Goal: Book appointment/travel/reservation

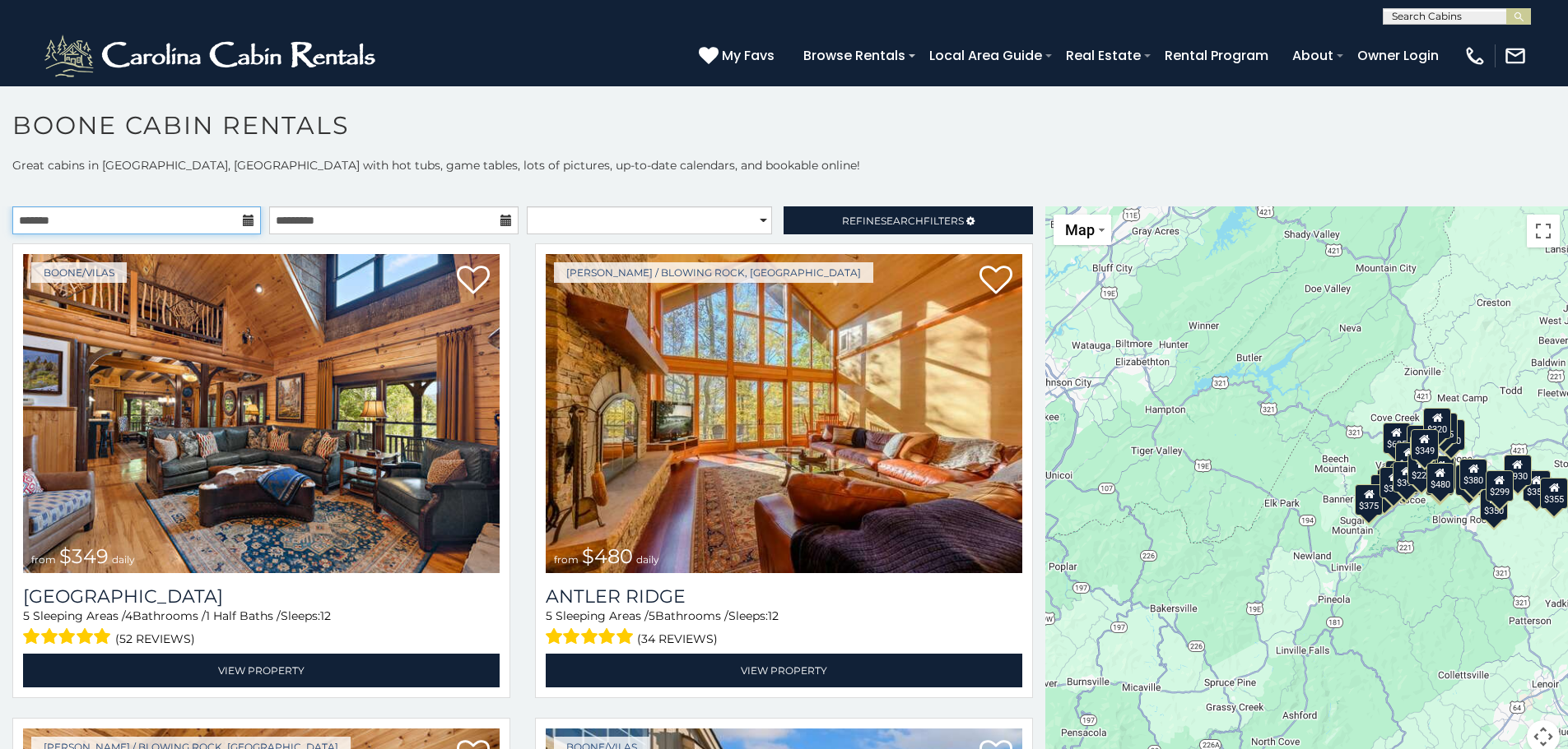
click at [152, 222] on input "text" at bounding box center [137, 220] width 249 height 28
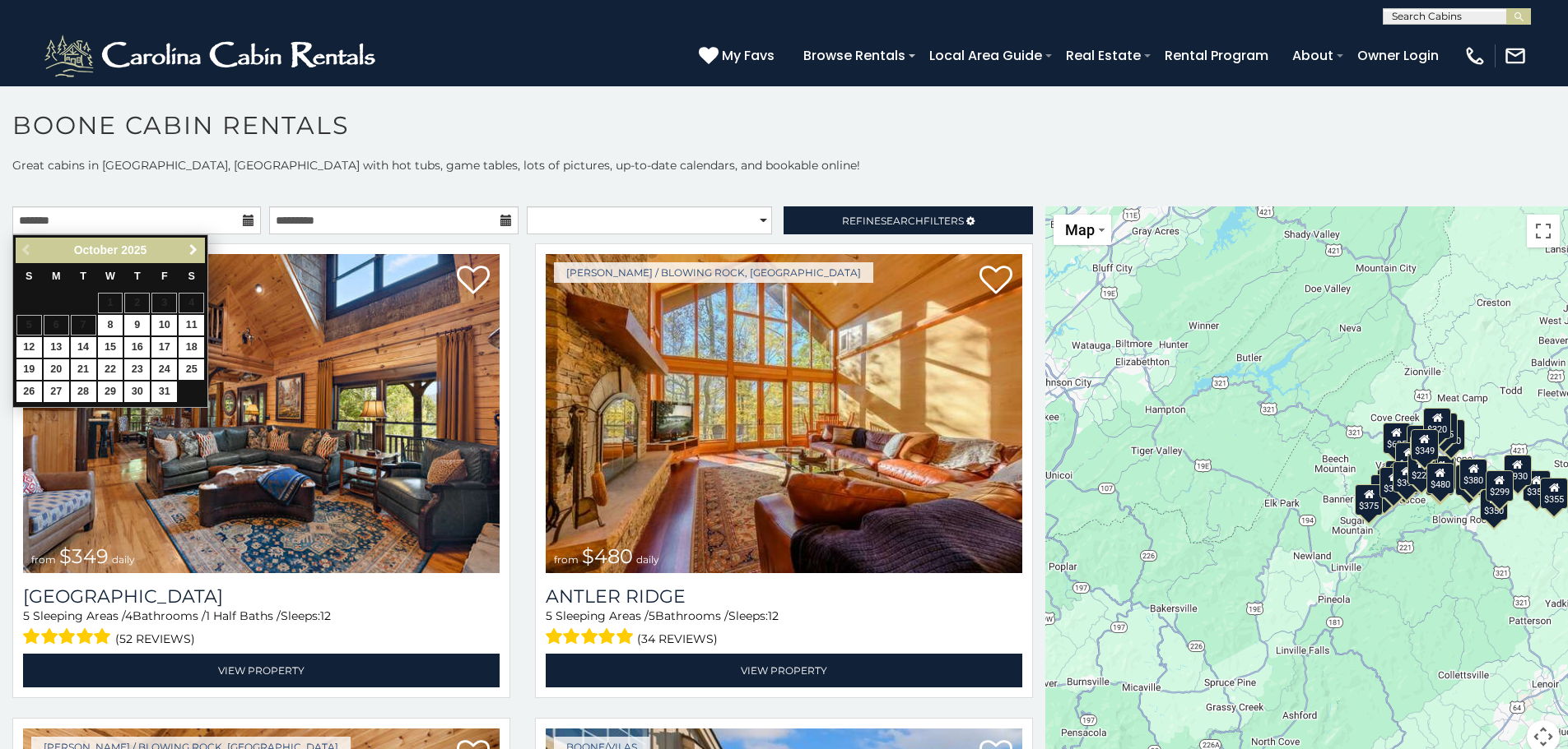
click at [191, 251] on span "Next" at bounding box center [194, 250] width 13 height 13
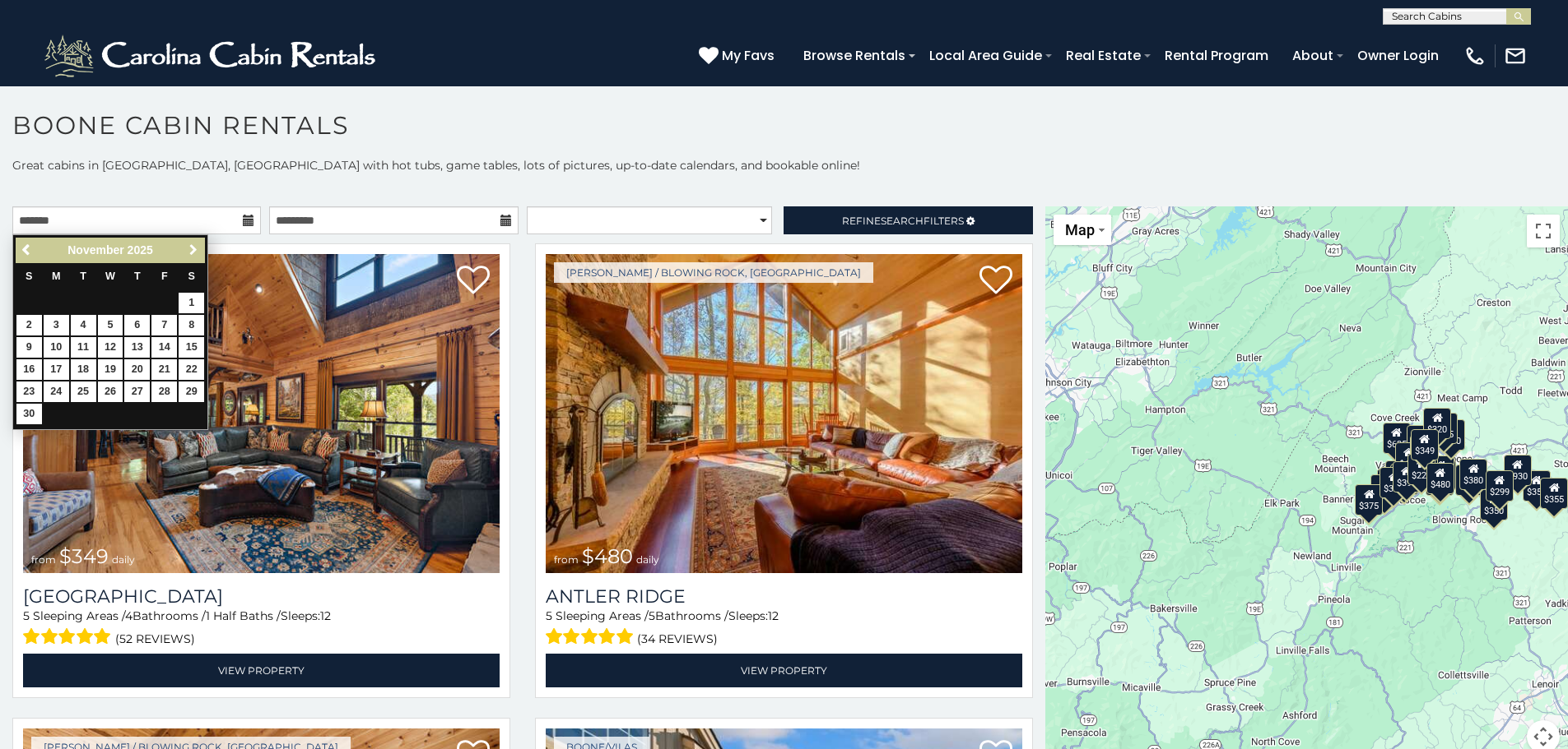
click at [191, 251] on span "Next" at bounding box center [194, 250] width 13 height 13
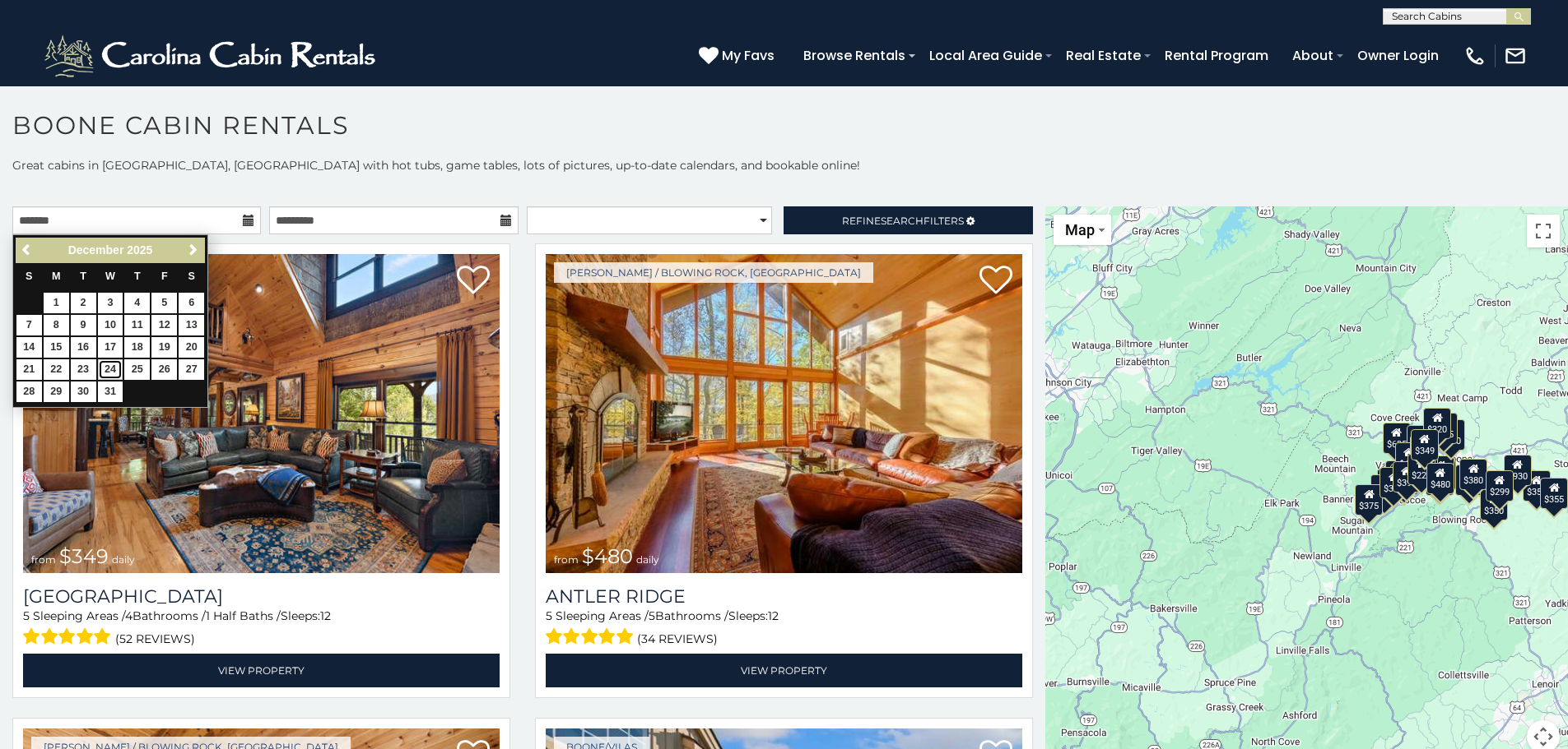
click at [112, 368] on link "24" at bounding box center [110, 370] width 25 height 20
type input "**********"
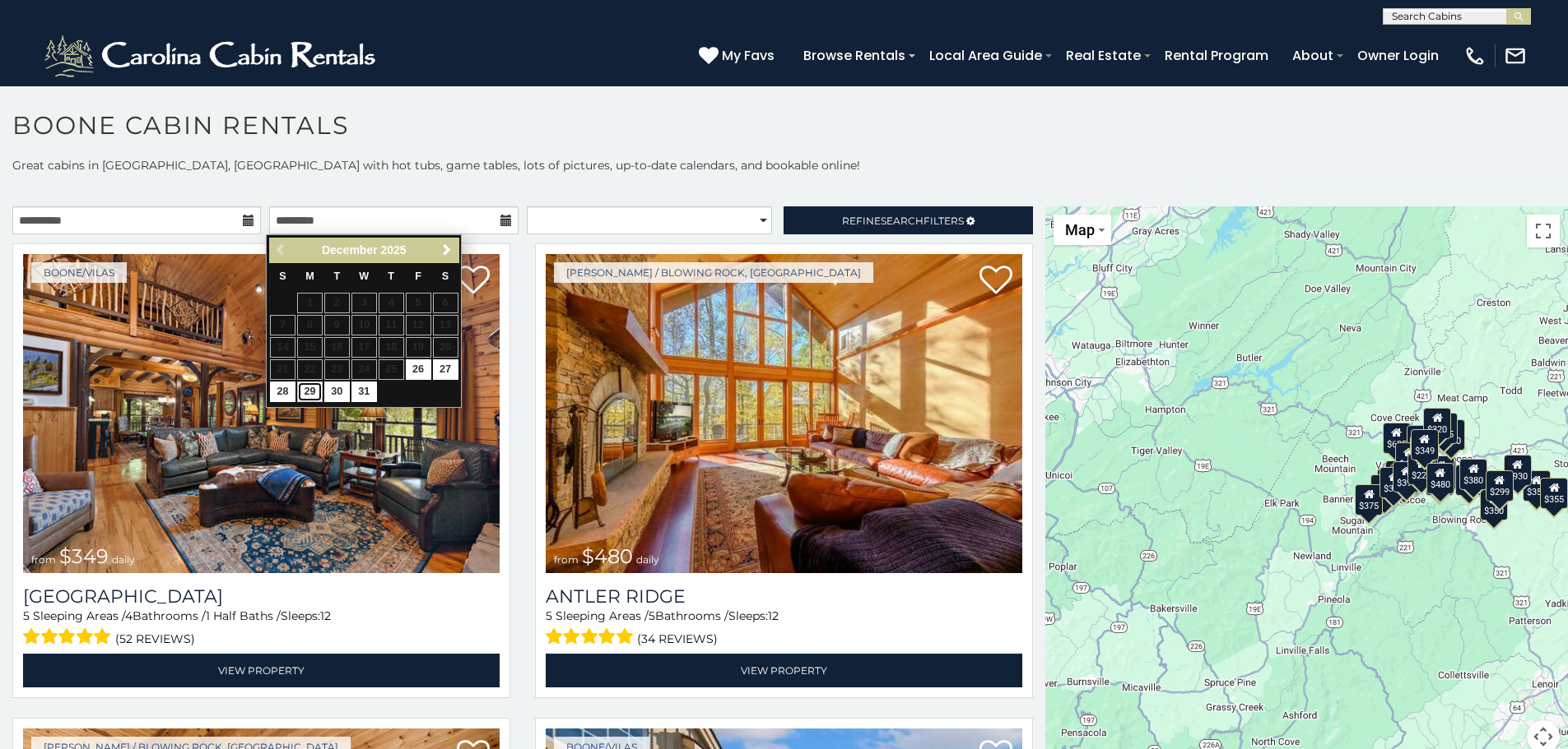
click at [305, 395] on link "29" at bounding box center [309, 392] width 25 height 20
type input "**********"
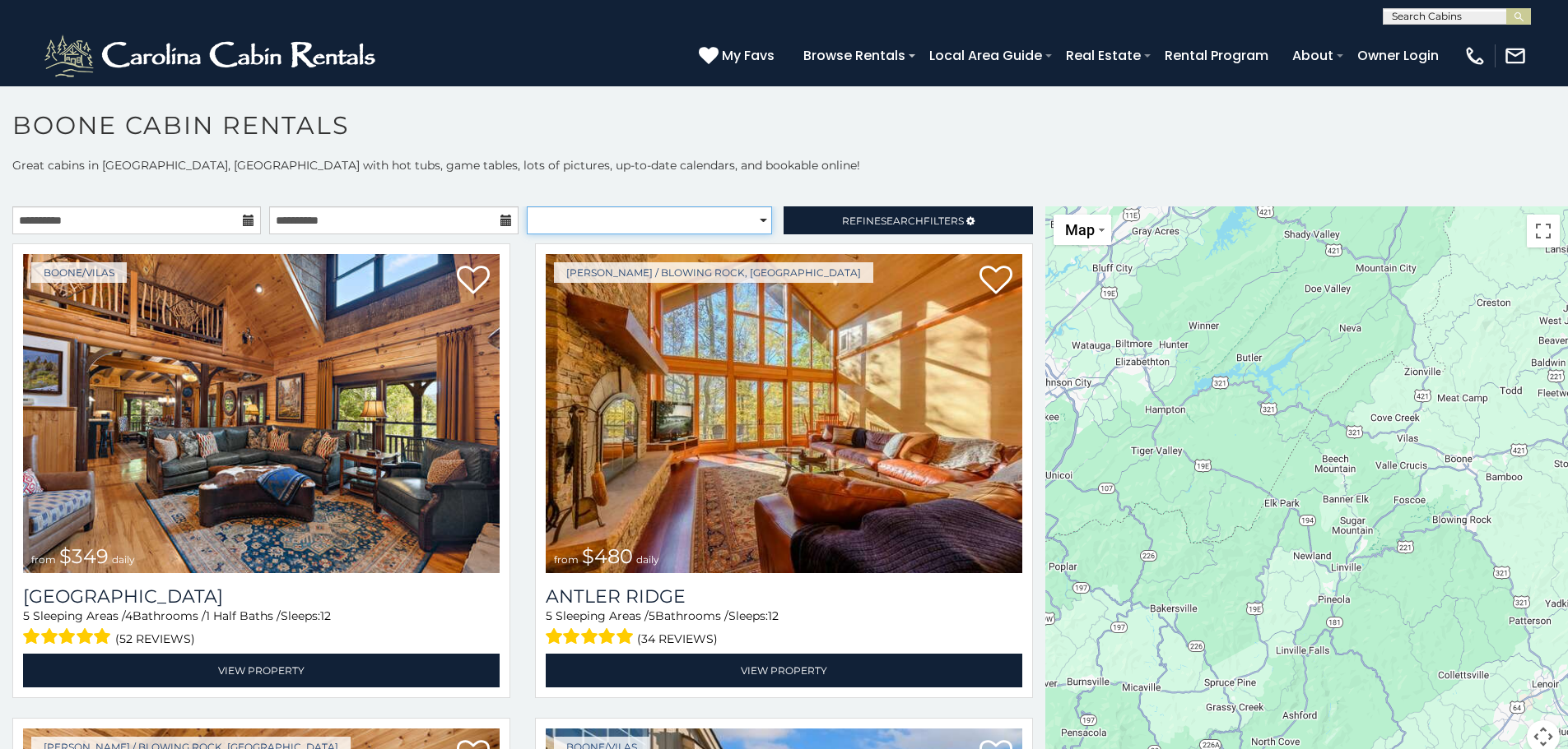
click at [631, 223] on select "**********" at bounding box center [649, 220] width 245 height 28
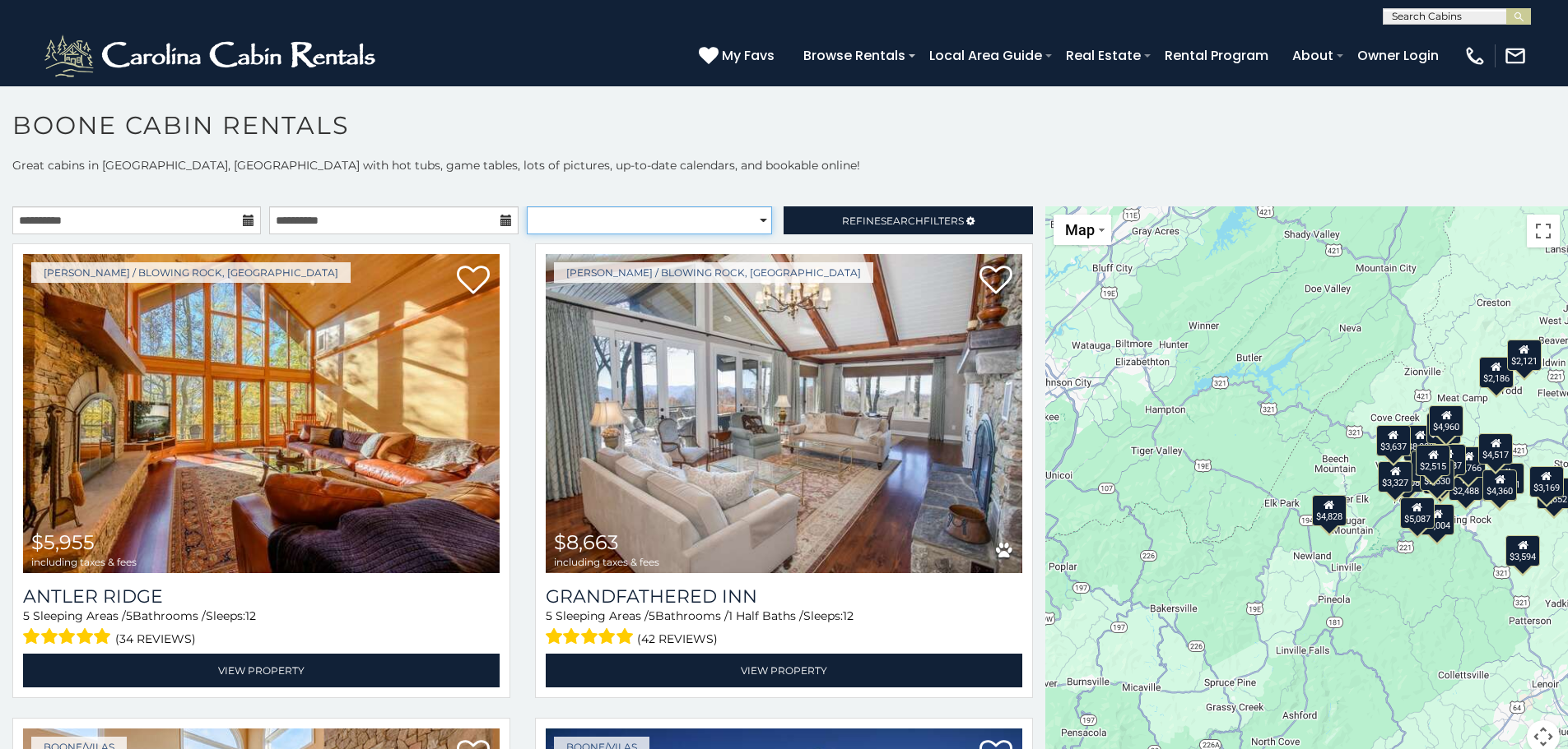
select select "*********"
click at [527, 206] on select "**********" at bounding box center [649, 220] width 245 height 28
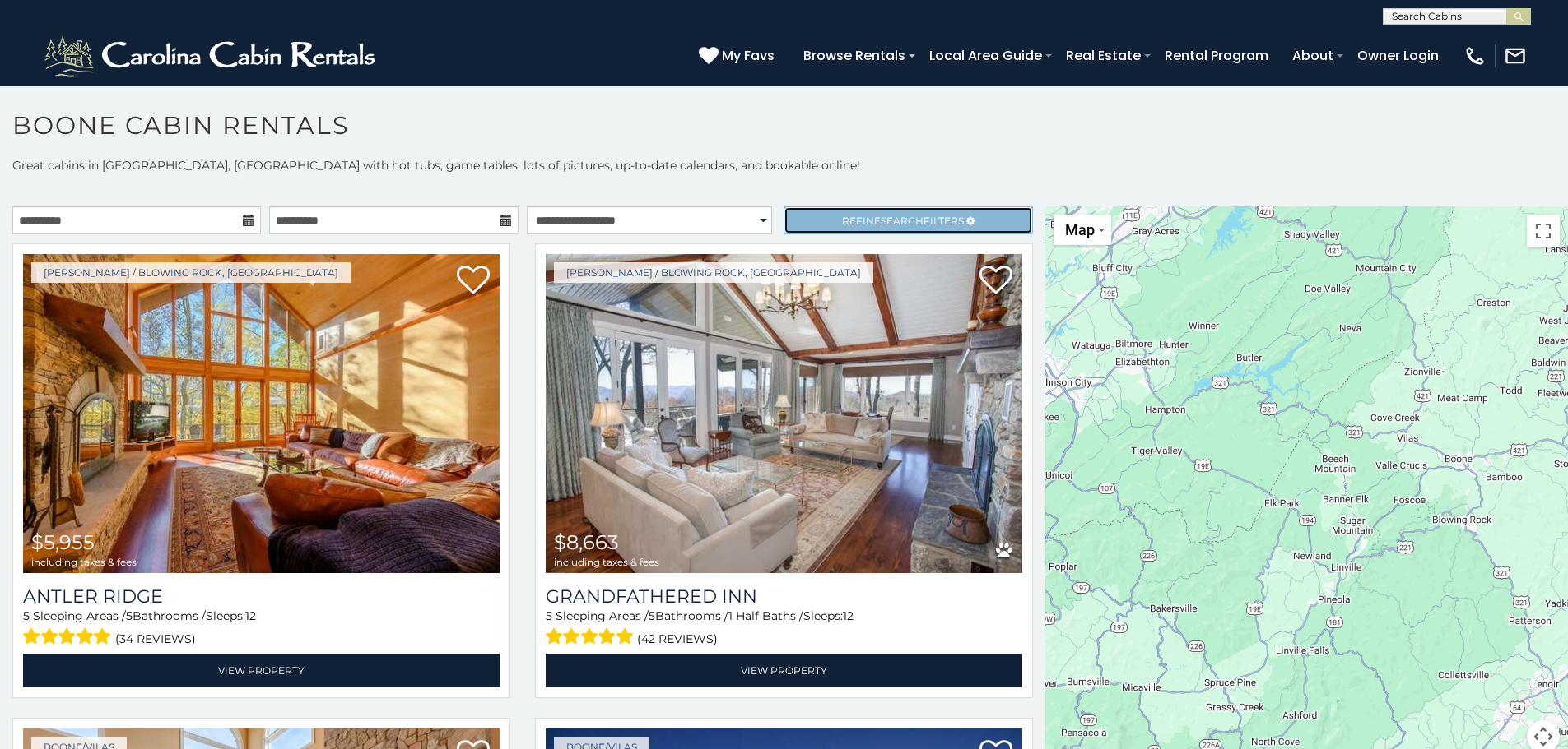
click at [842, 226] on span "Refine Search Filters" at bounding box center [903, 221] width 121 height 13
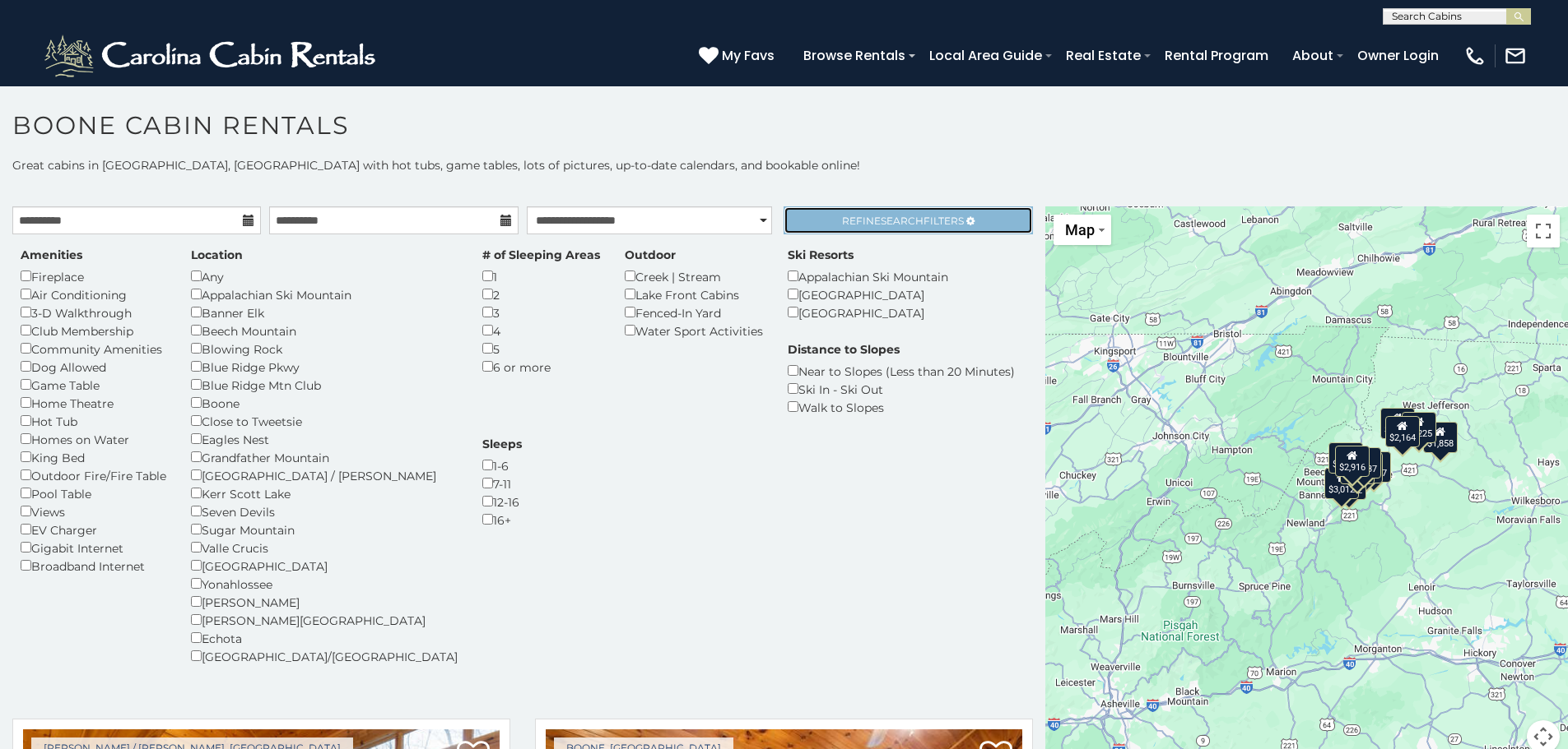
click at [862, 224] on span "Refine Search Filters" at bounding box center [903, 221] width 121 height 13
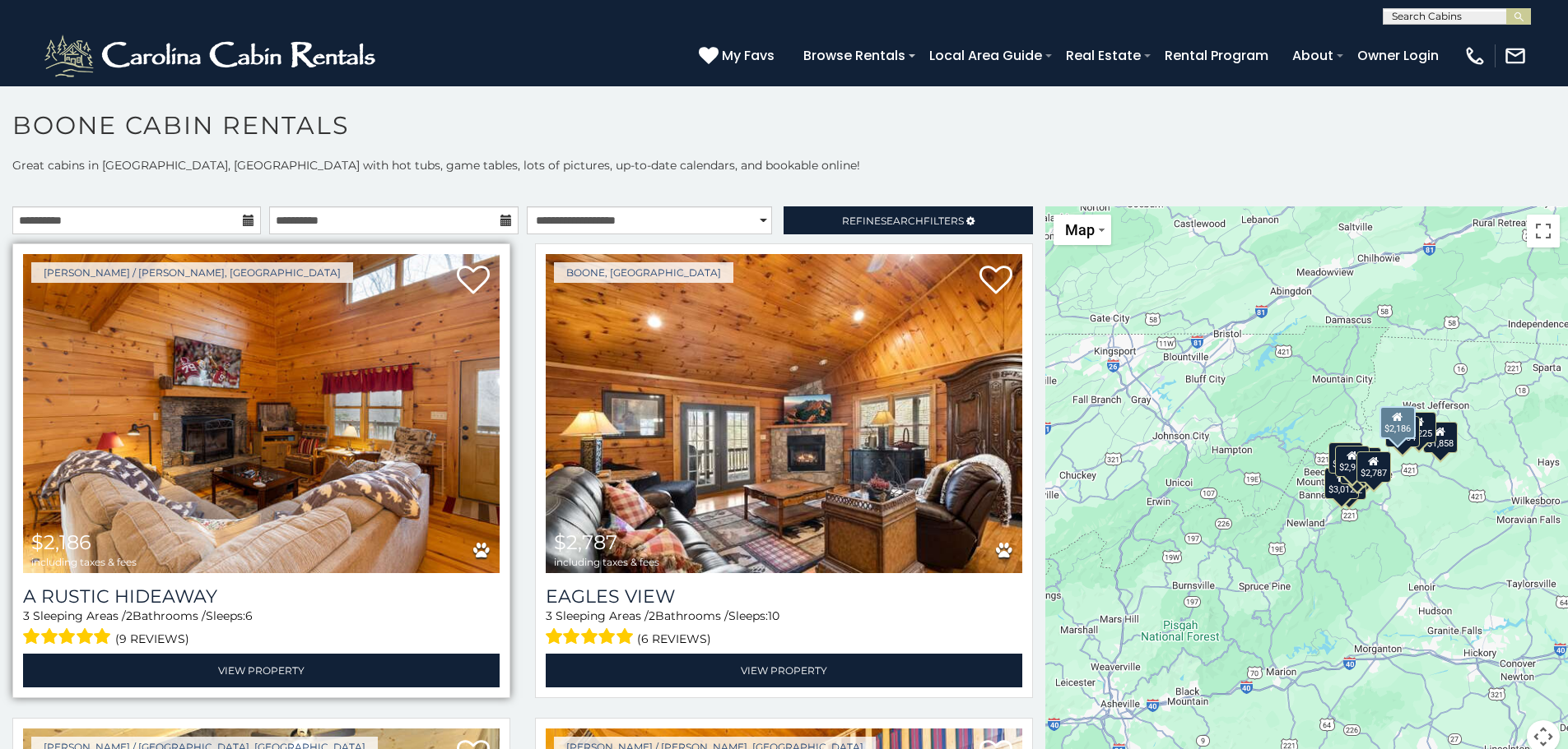
click at [309, 458] on img at bounding box center [260, 414] width 476 height 319
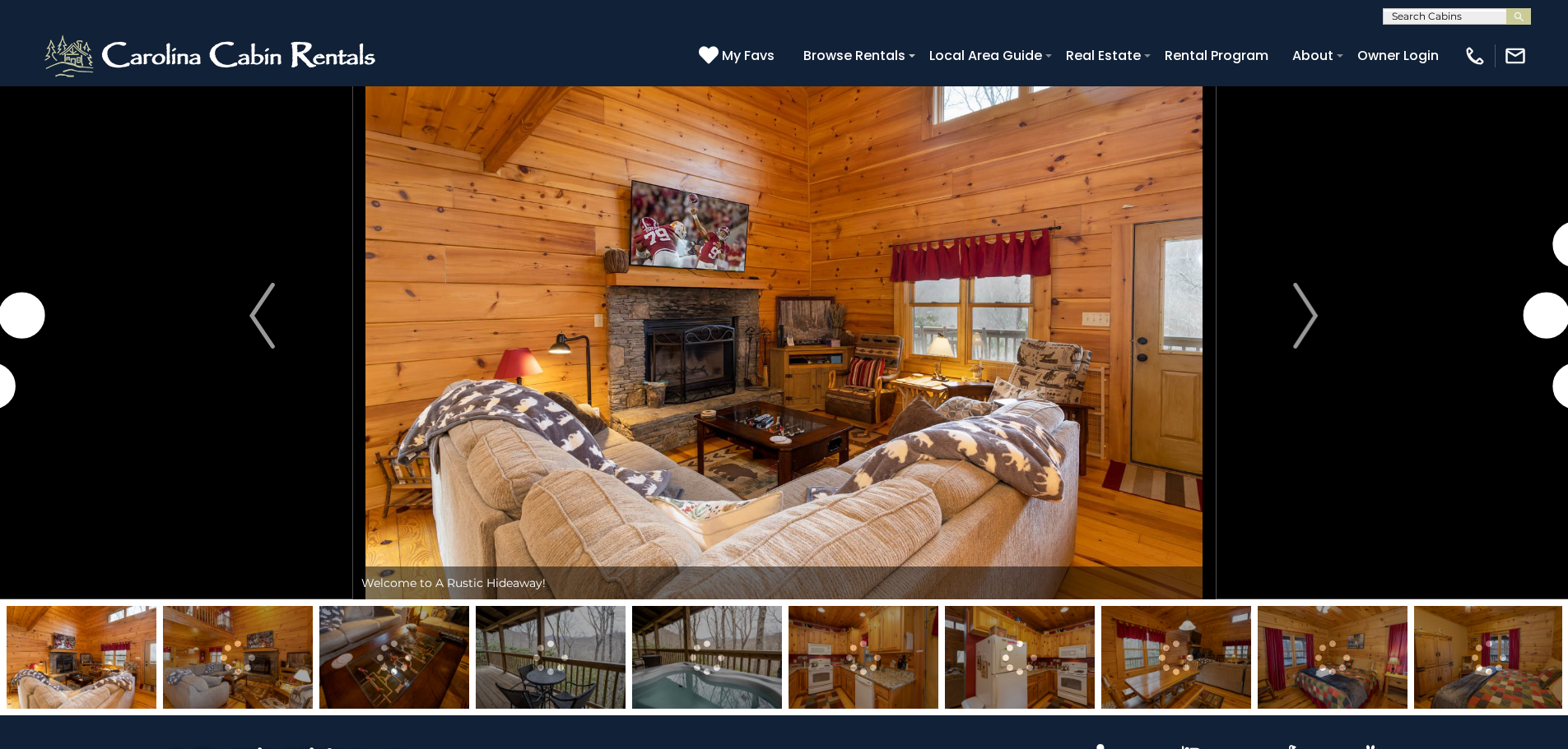
scroll to position [83, 0]
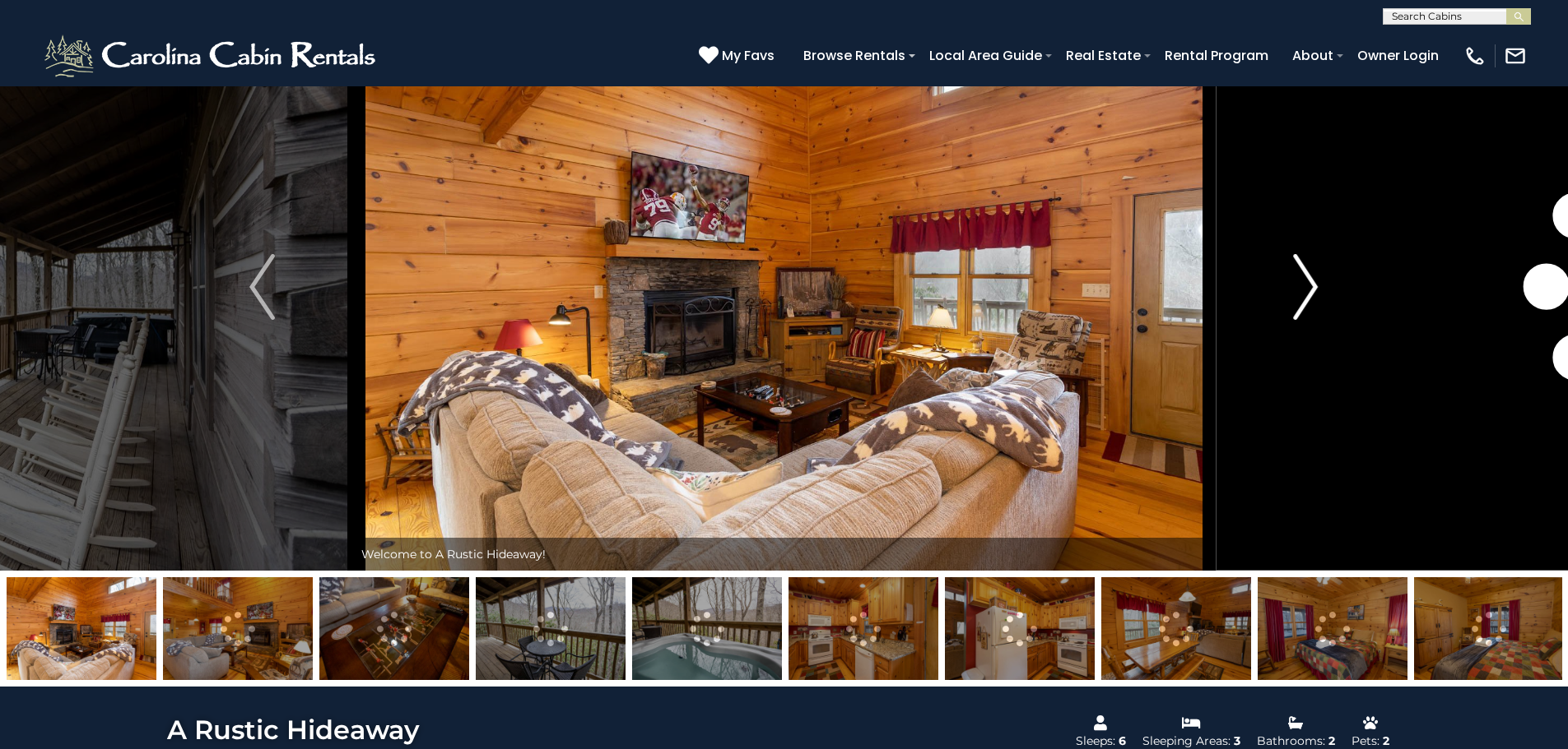
click at [1291, 303] on button "Next" at bounding box center [1305, 287] width 181 height 568
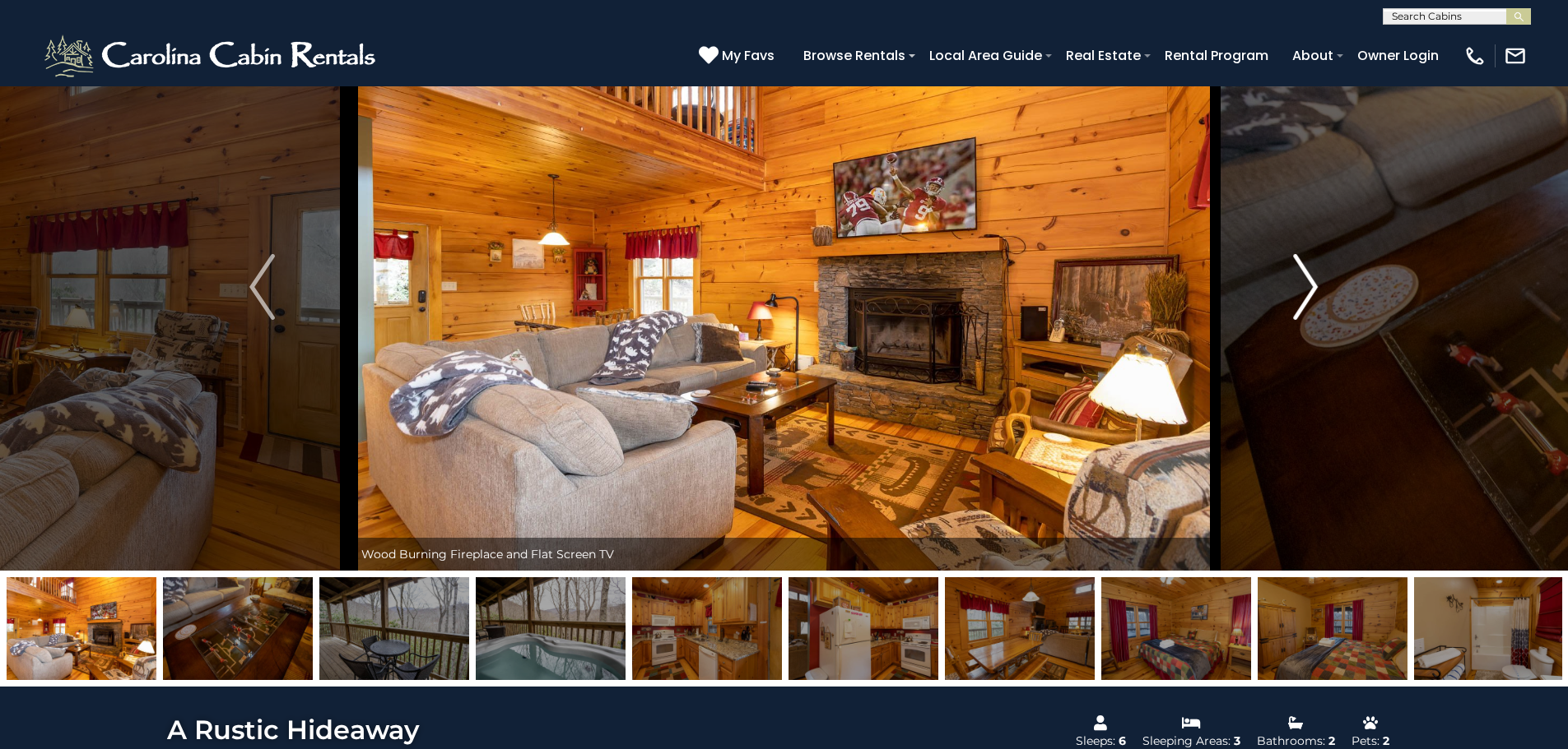
click at [1291, 303] on button "Next" at bounding box center [1305, 287] width 181 height 568
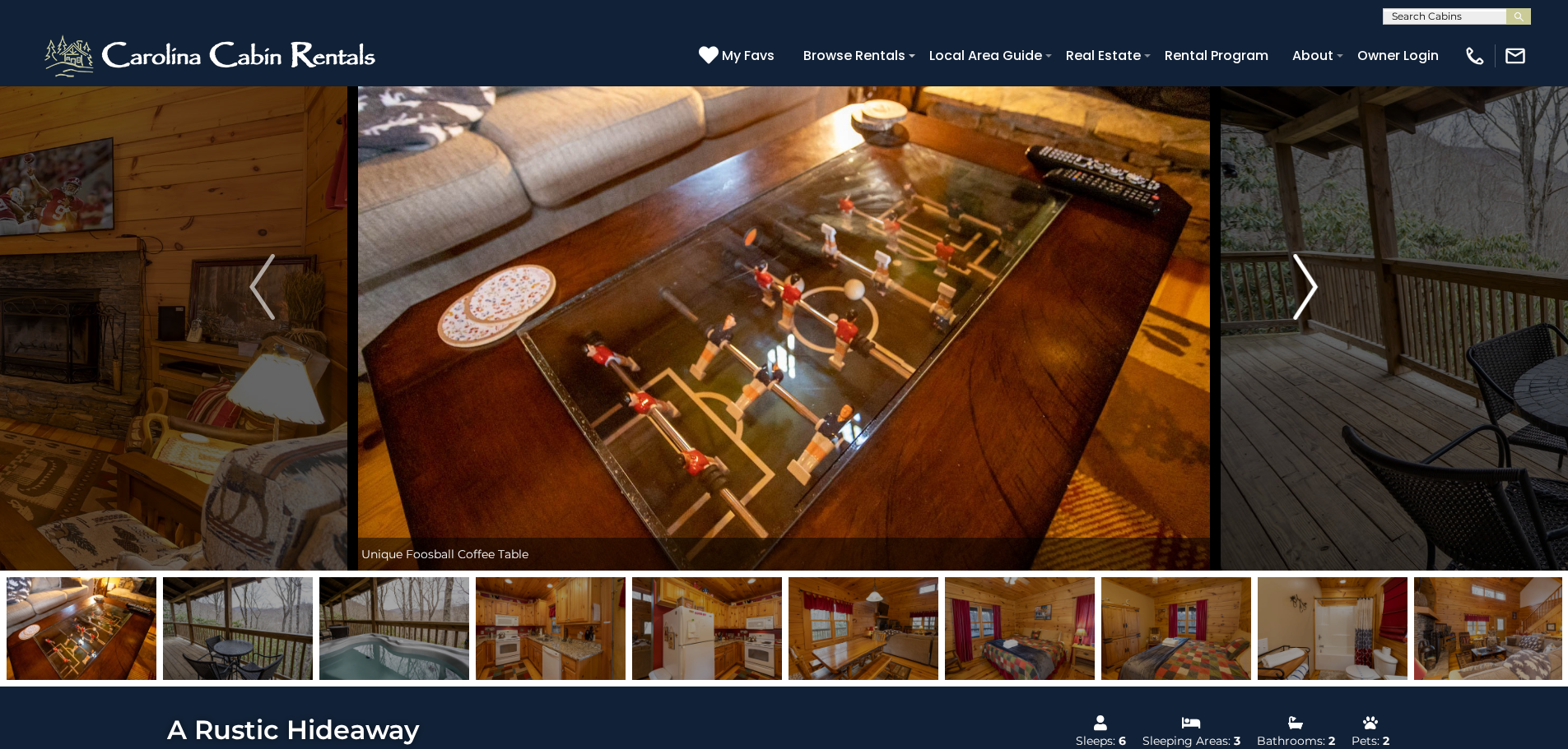
click at [1291, 303] on button "Next" at bounding box center [1305, 287] width 181 height 568
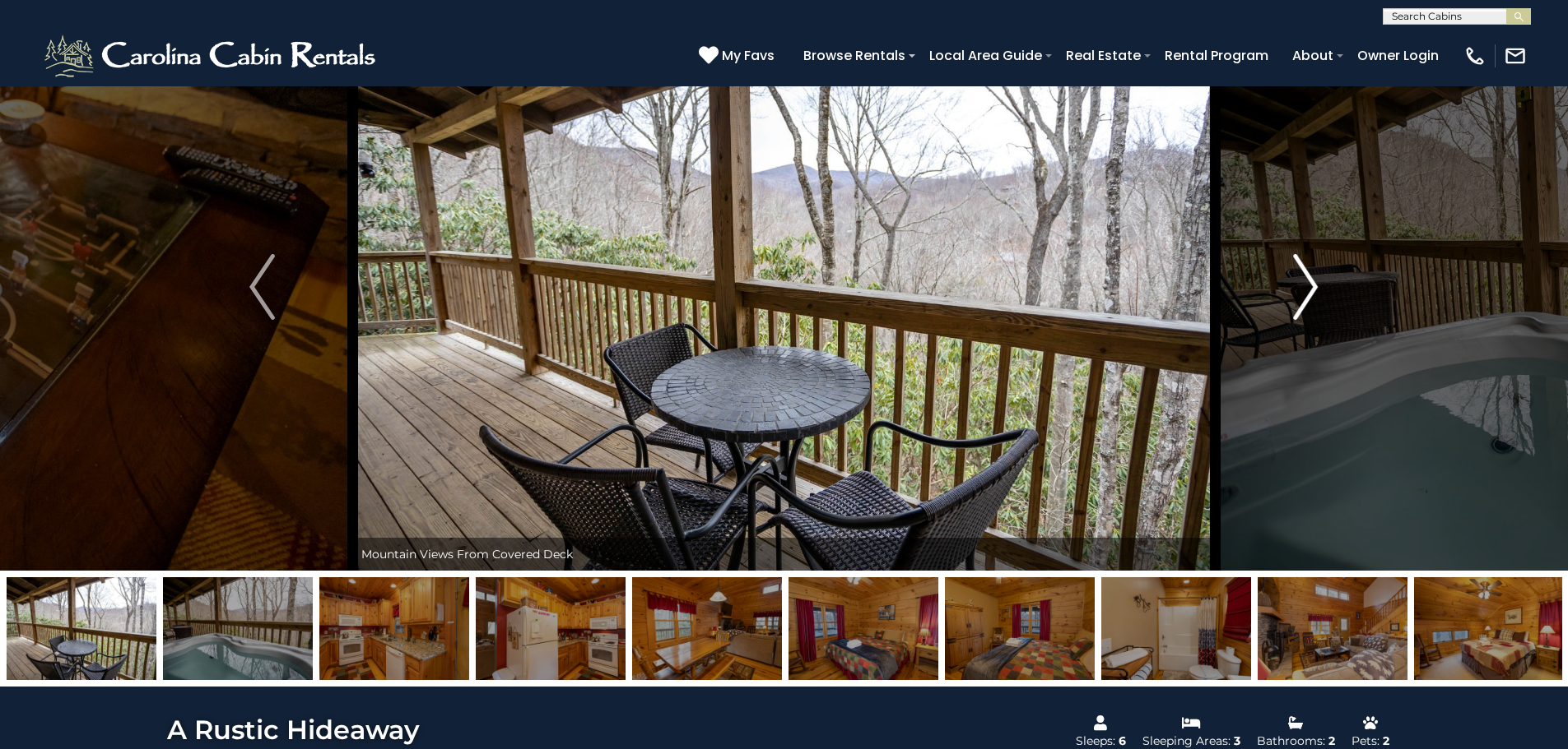
click at [1291, 303] on button "Next" at bounding box center [1305, 287] width 181 height 568
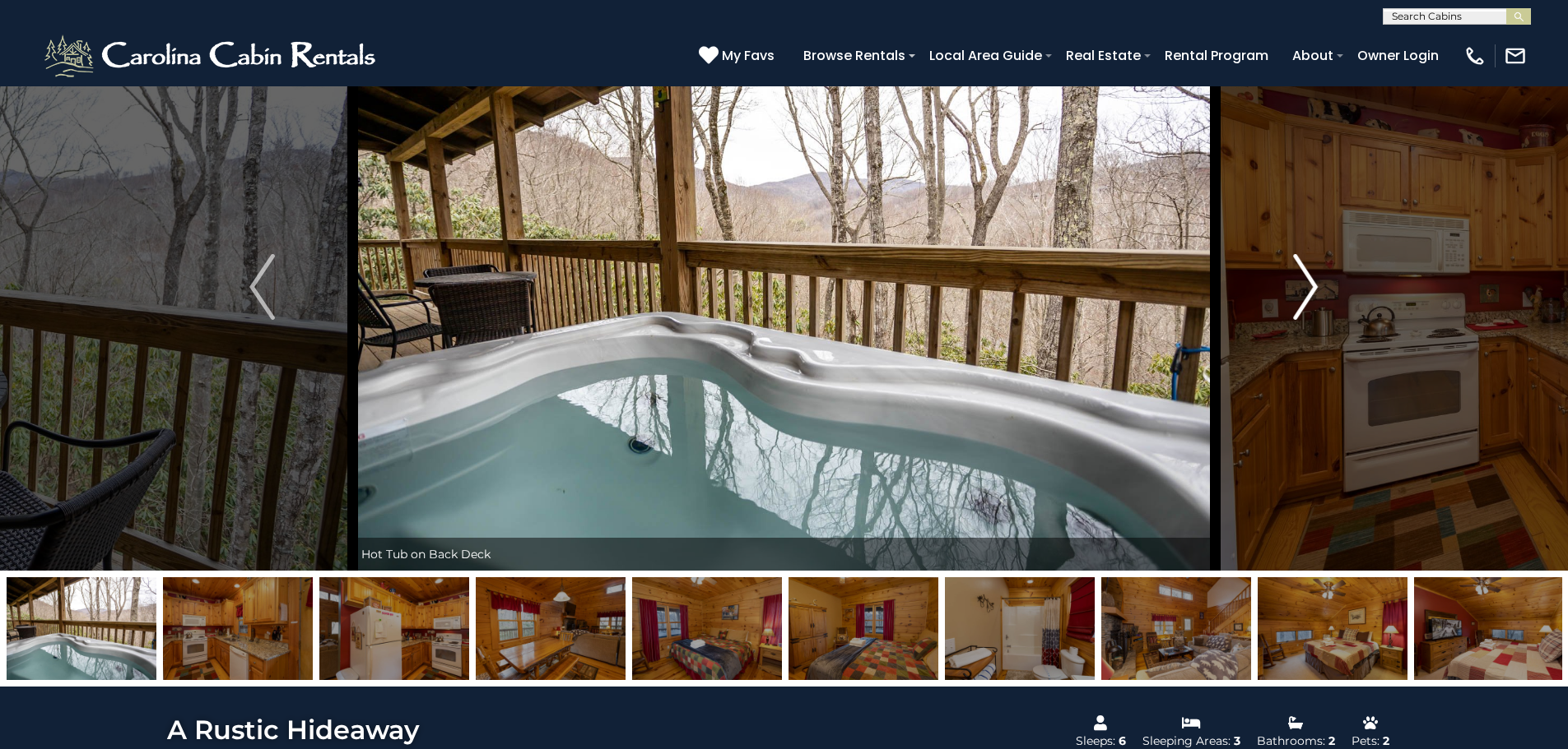
click at [1291, 303] on button "Next" at bounding box center [1305, 287] width 181 height 568
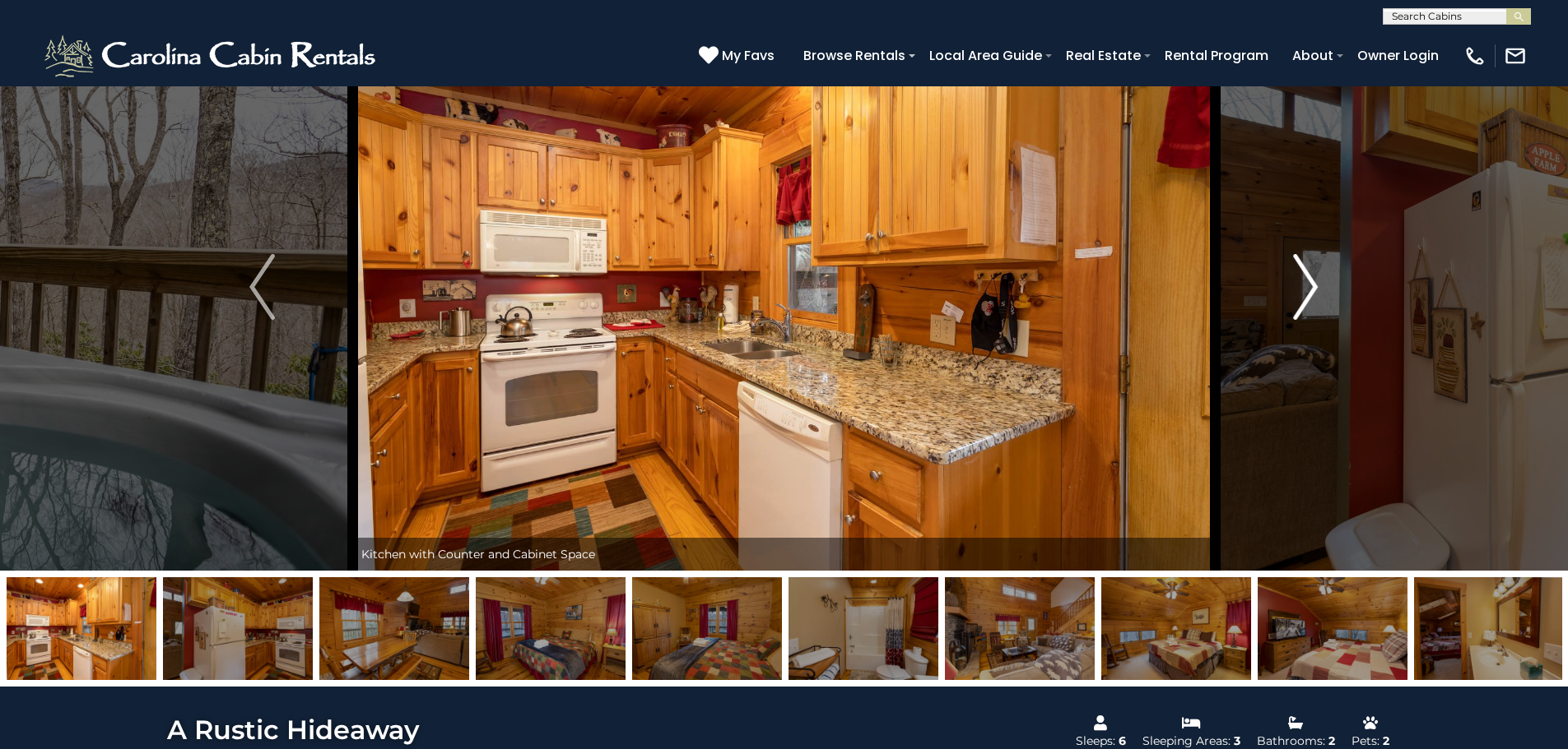
click at [1291, 303] on button "Next" at bounding box center [1305, 287] width 181 height 568
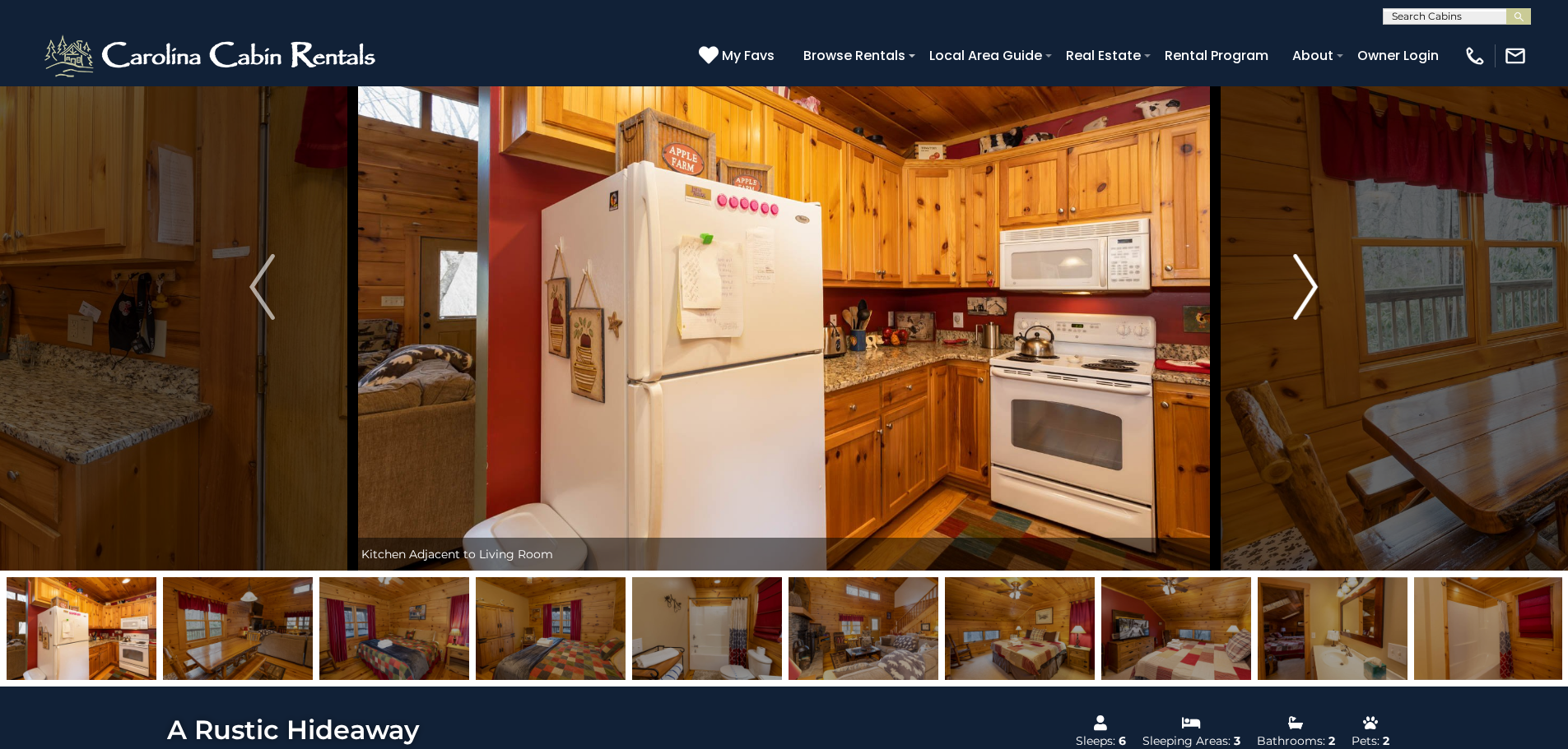
click at [1291, 303] on button "Next" at bounding box center [1305, 287] width 181 height 568
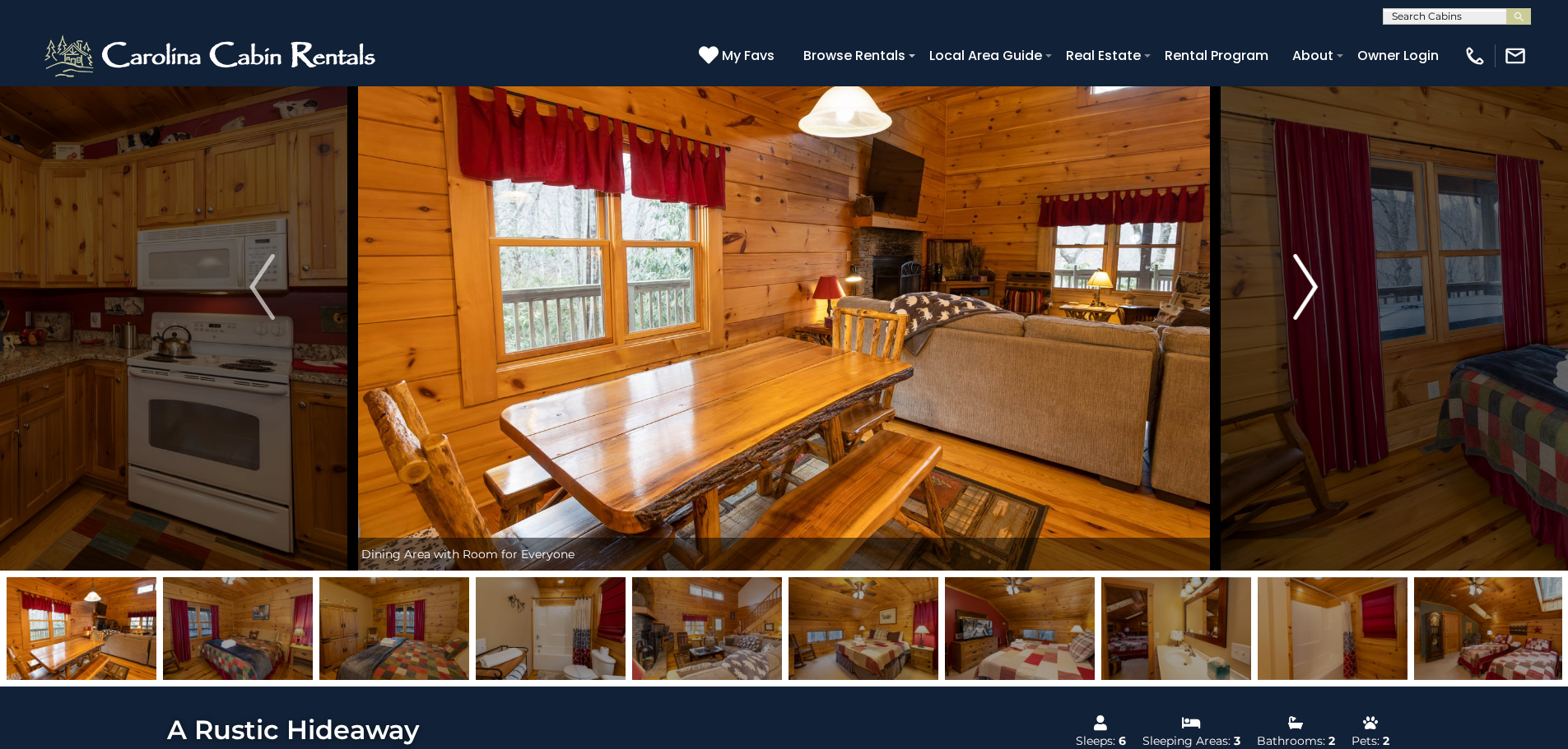
click at [1291, 303] on button "Next" at bounding box center [1305, 287] width 181 height 568
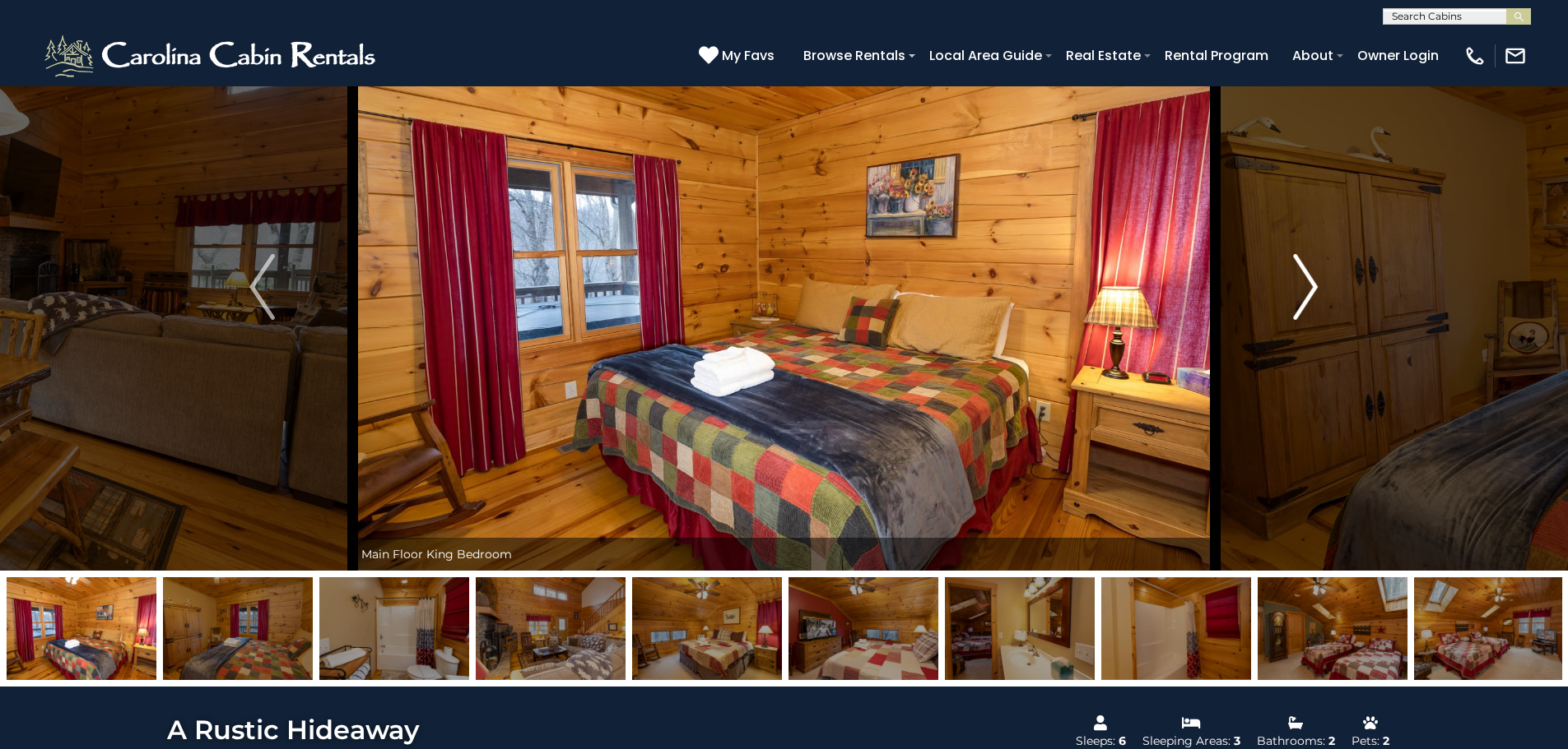
click at [1308, 296] on img "Next" at bounding box center [1305, 287] width 24 height 66
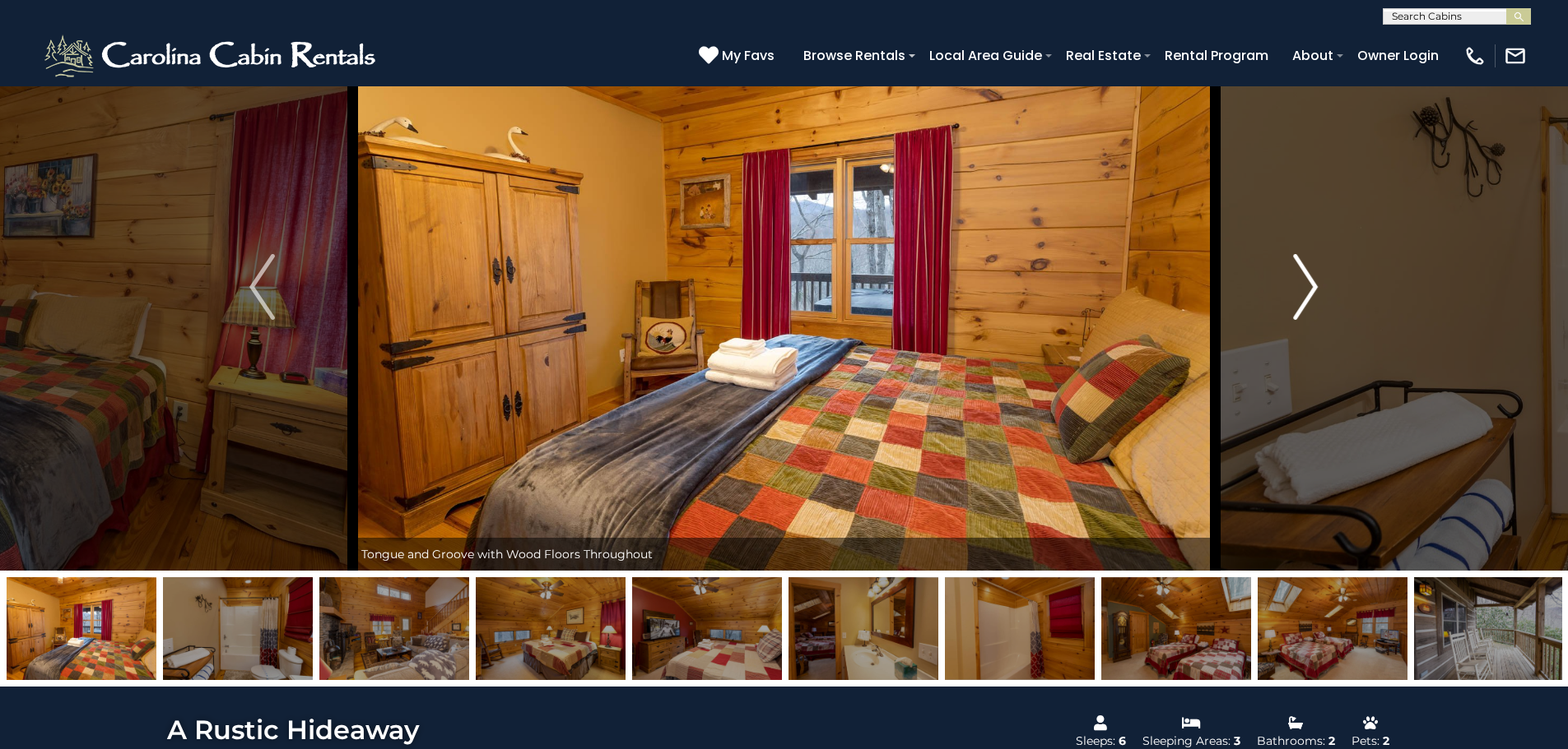
click at [1308, 296] on img "Next" at bounding box center [1305, 287] width 24 height 66
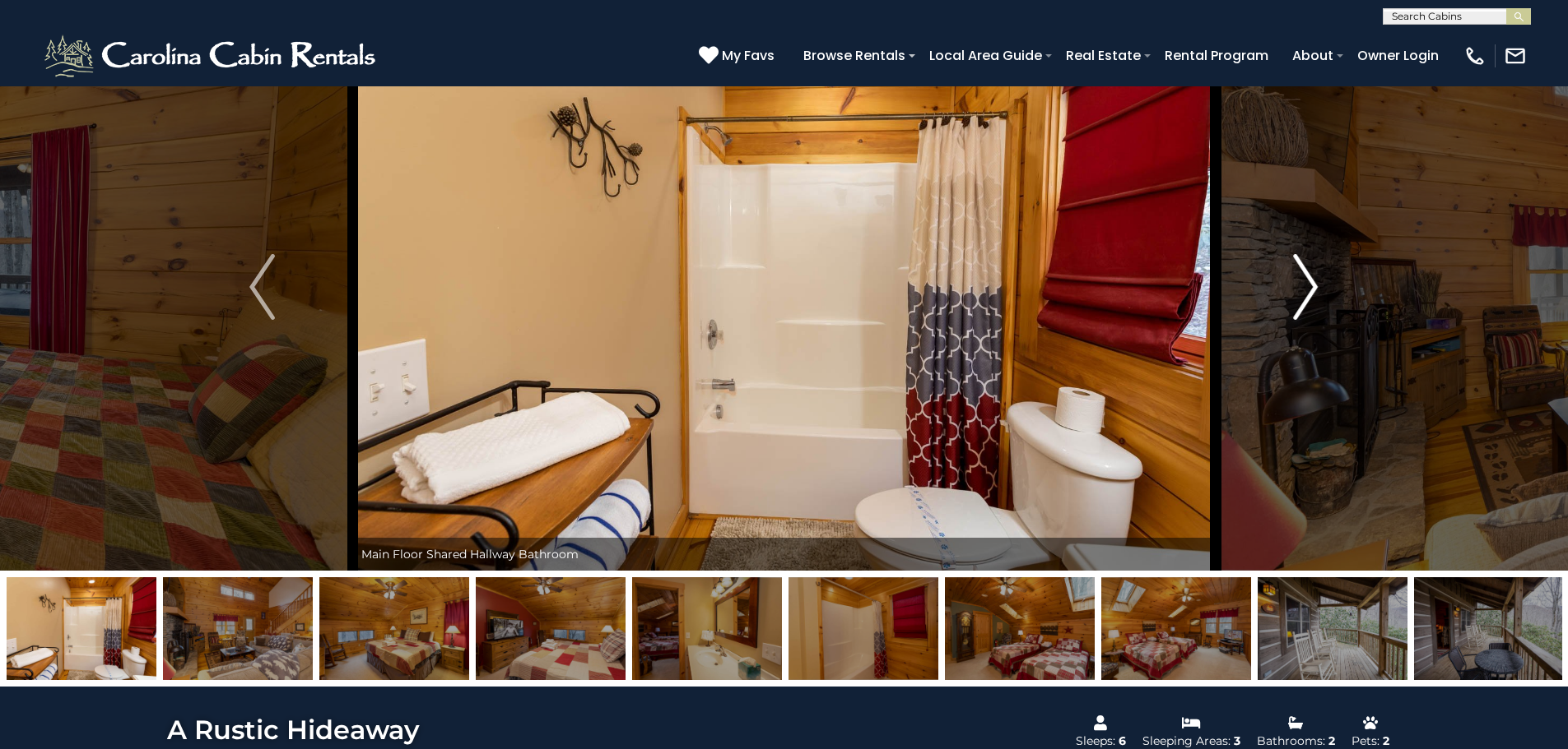
click at [1308, 296] on img "Next" at bounding box center [1305, 287] width 24 height 66
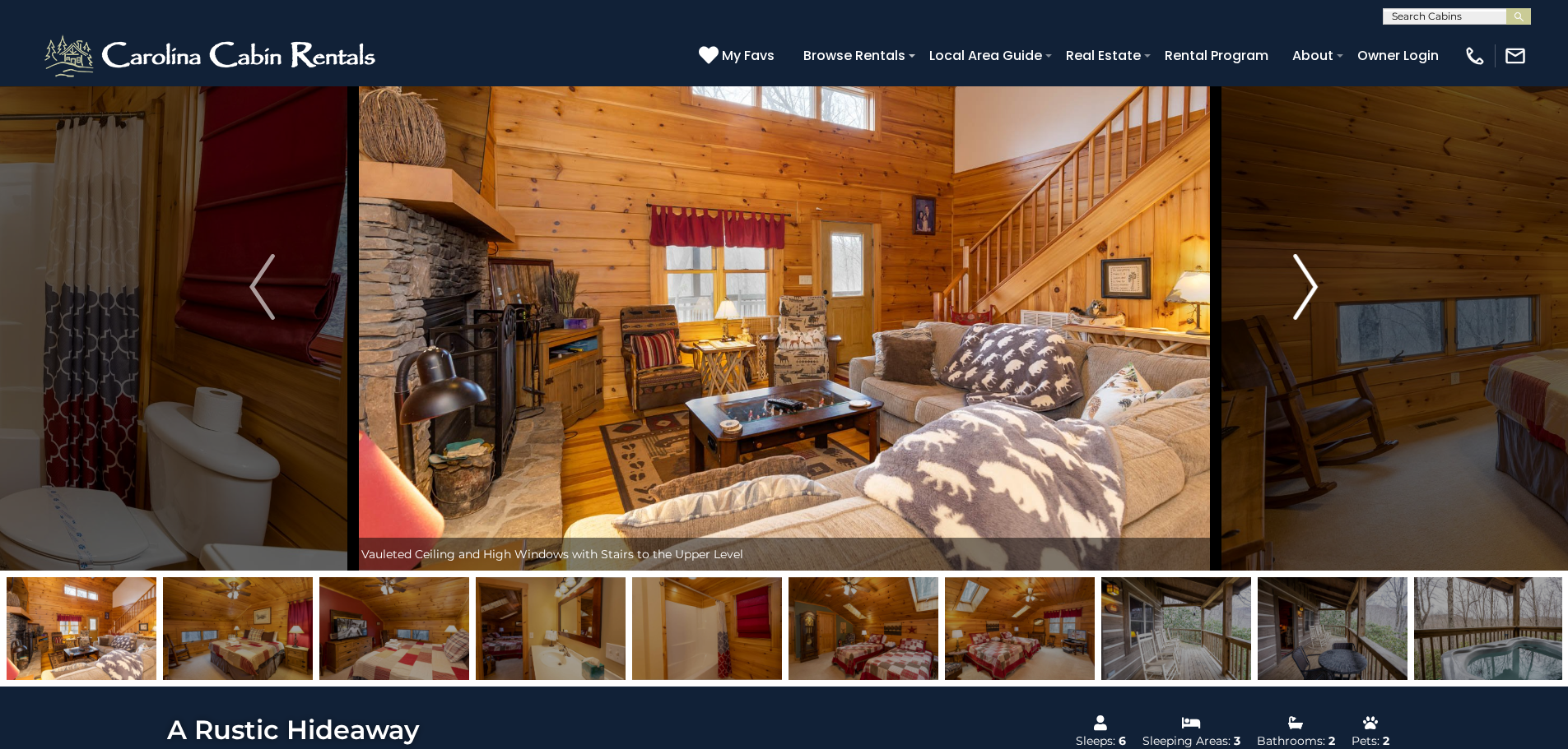
click at [1308, 296] on img "Next" at bounding box center [1305, 287] width 24 height 66
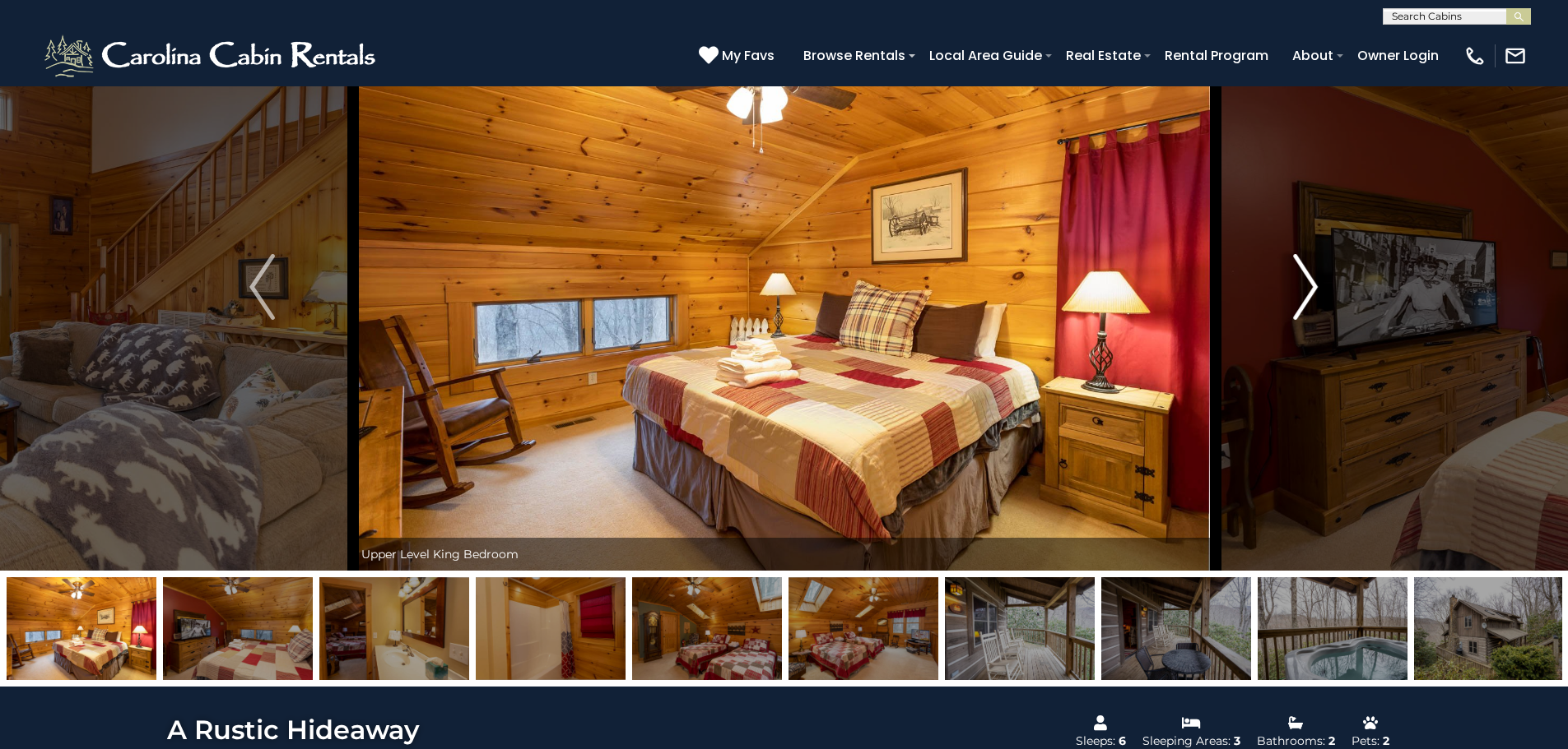
click at [1308, 296] on img "Next" at bounding box center [1305, 287] width 24 height 66
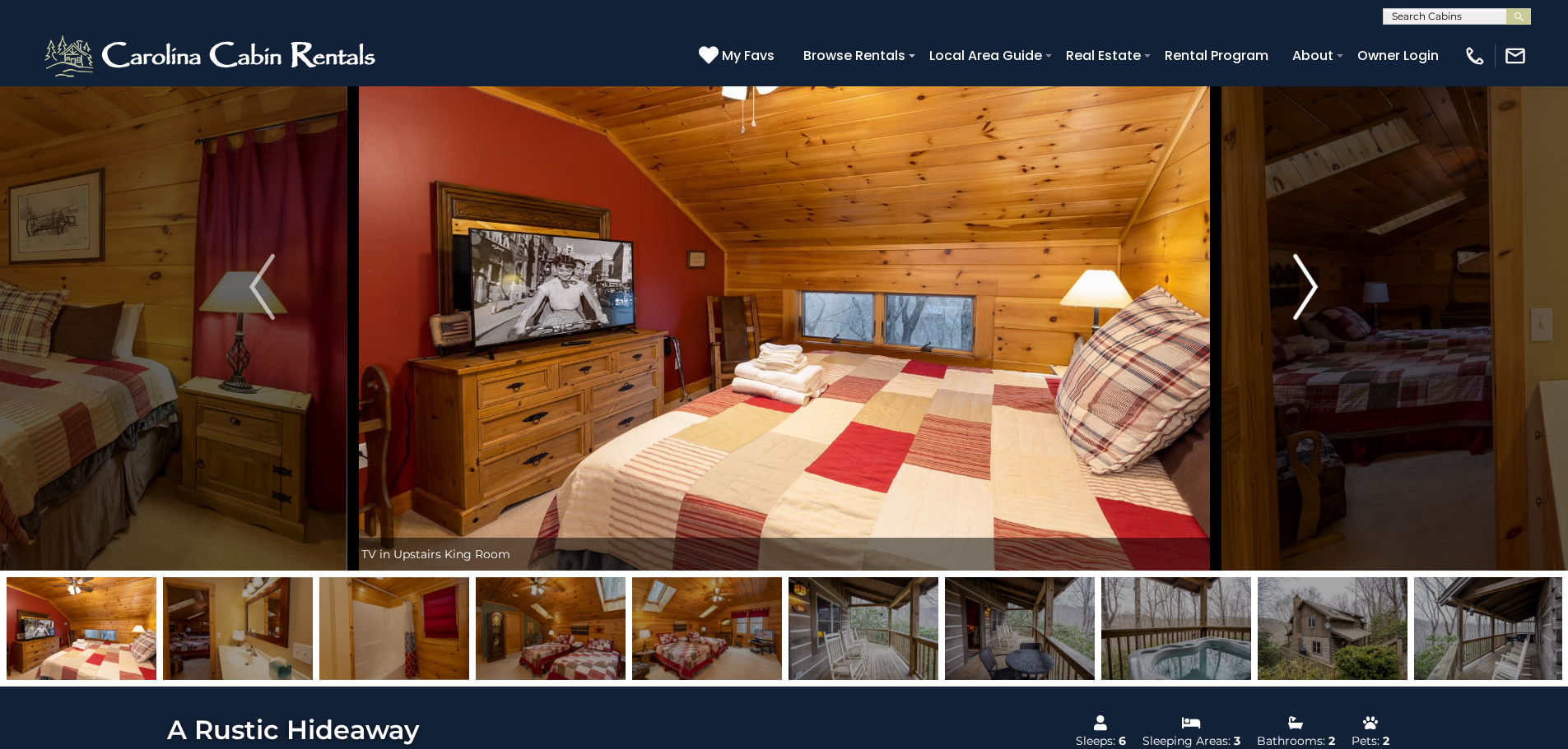
click at [1308, 296] on img "Next" at bounding box center [1305, 287] width 24 height 66
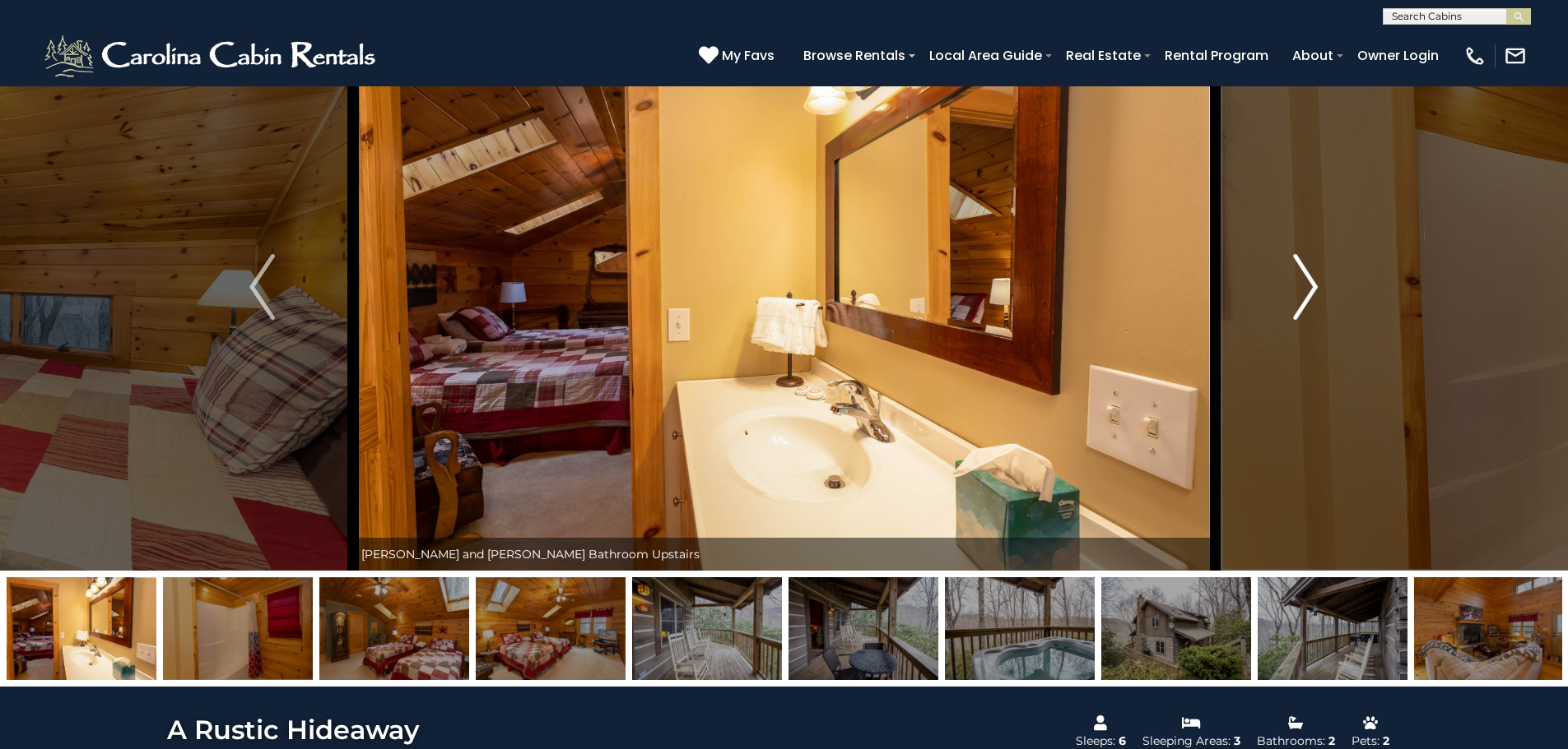
click at [1308, 296] on img "Next" at bounding box center [1305, 287] width 24 height 66
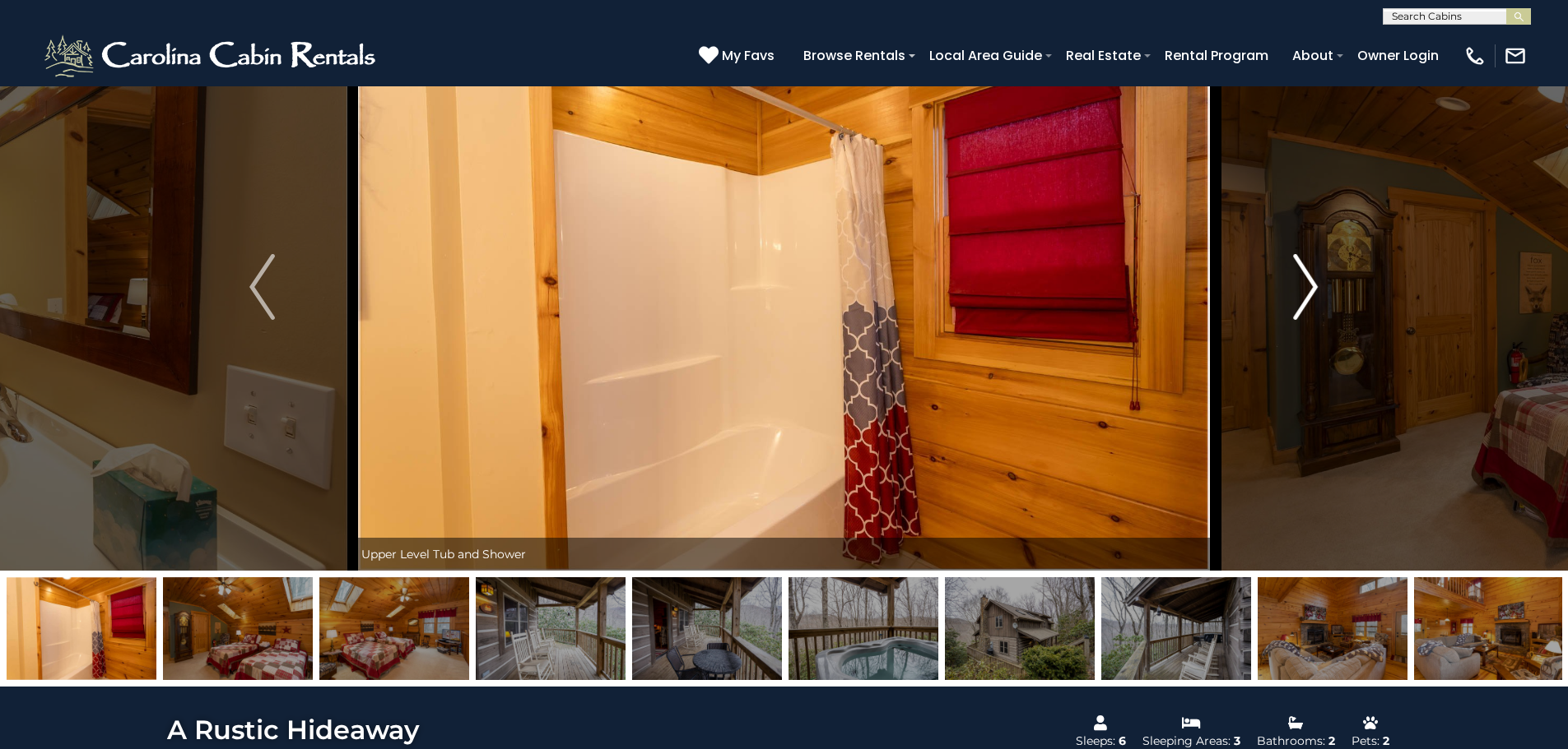
click at [1308, 296] on img "Next" at bounding box center [1305, 287] width 24 height 66
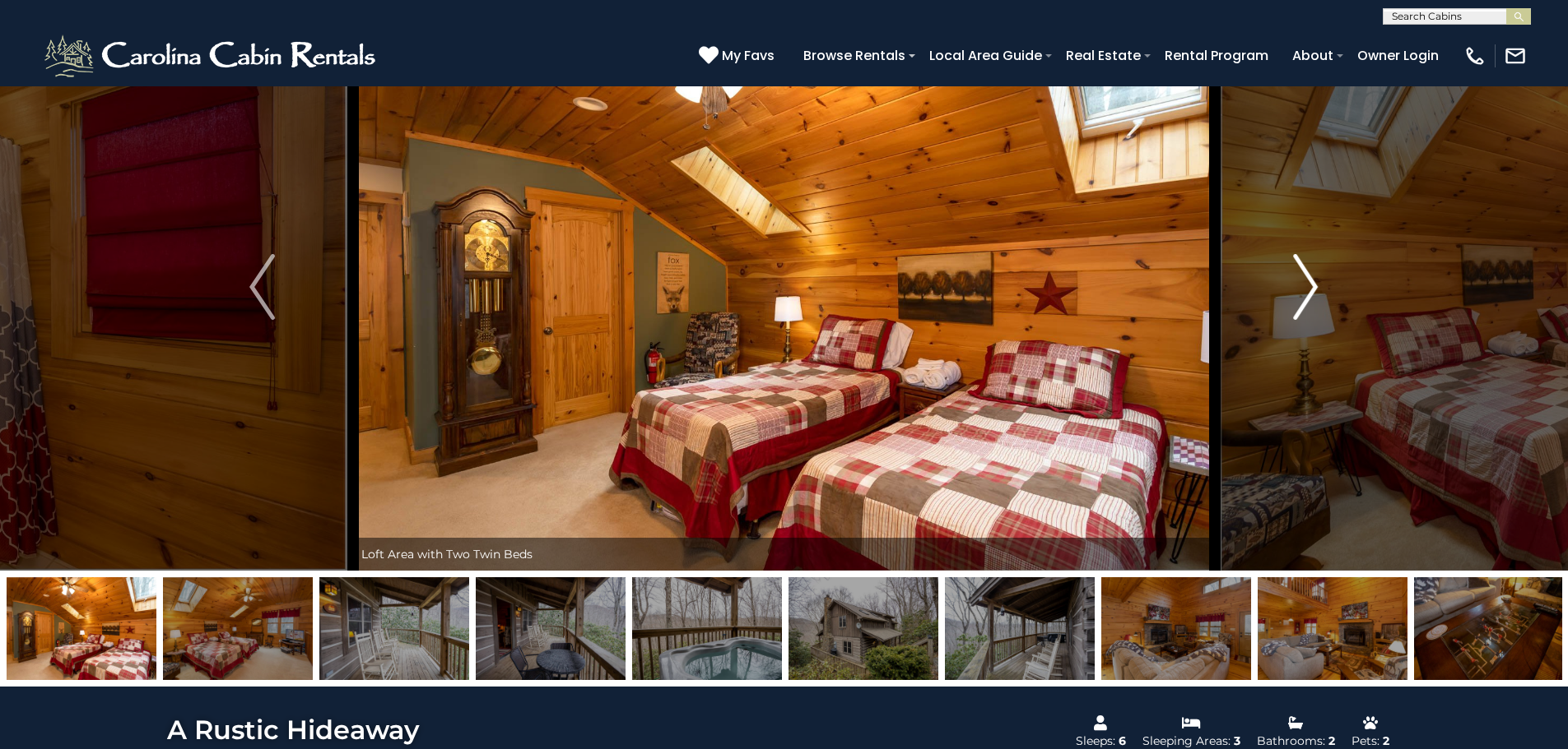
click at [1308, 296] on img "Next" at bounding box center [1305, 287] width 24 height 66
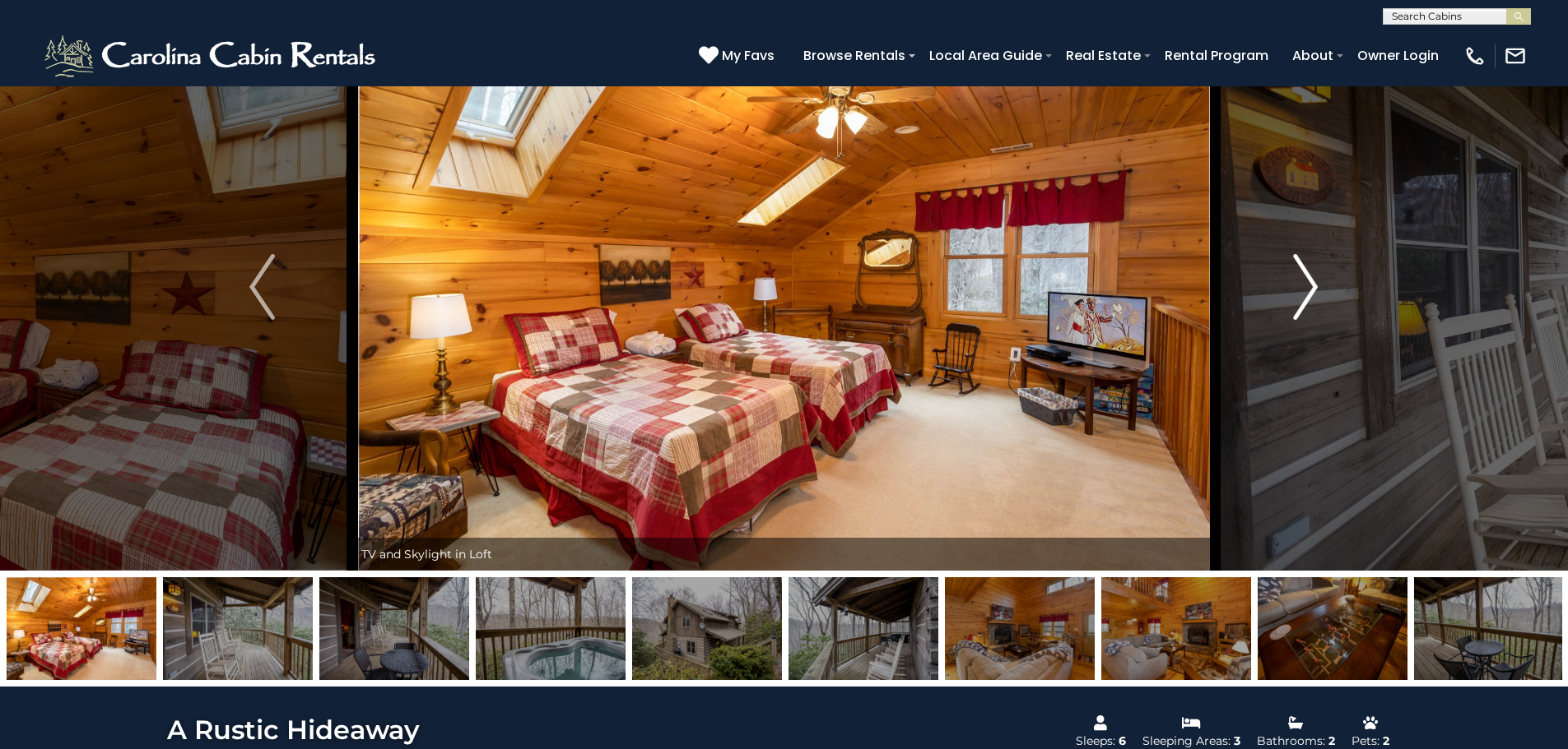
click at [1308, 296] on img "Next" at bounding box center [1305, 287] width 24 height 66
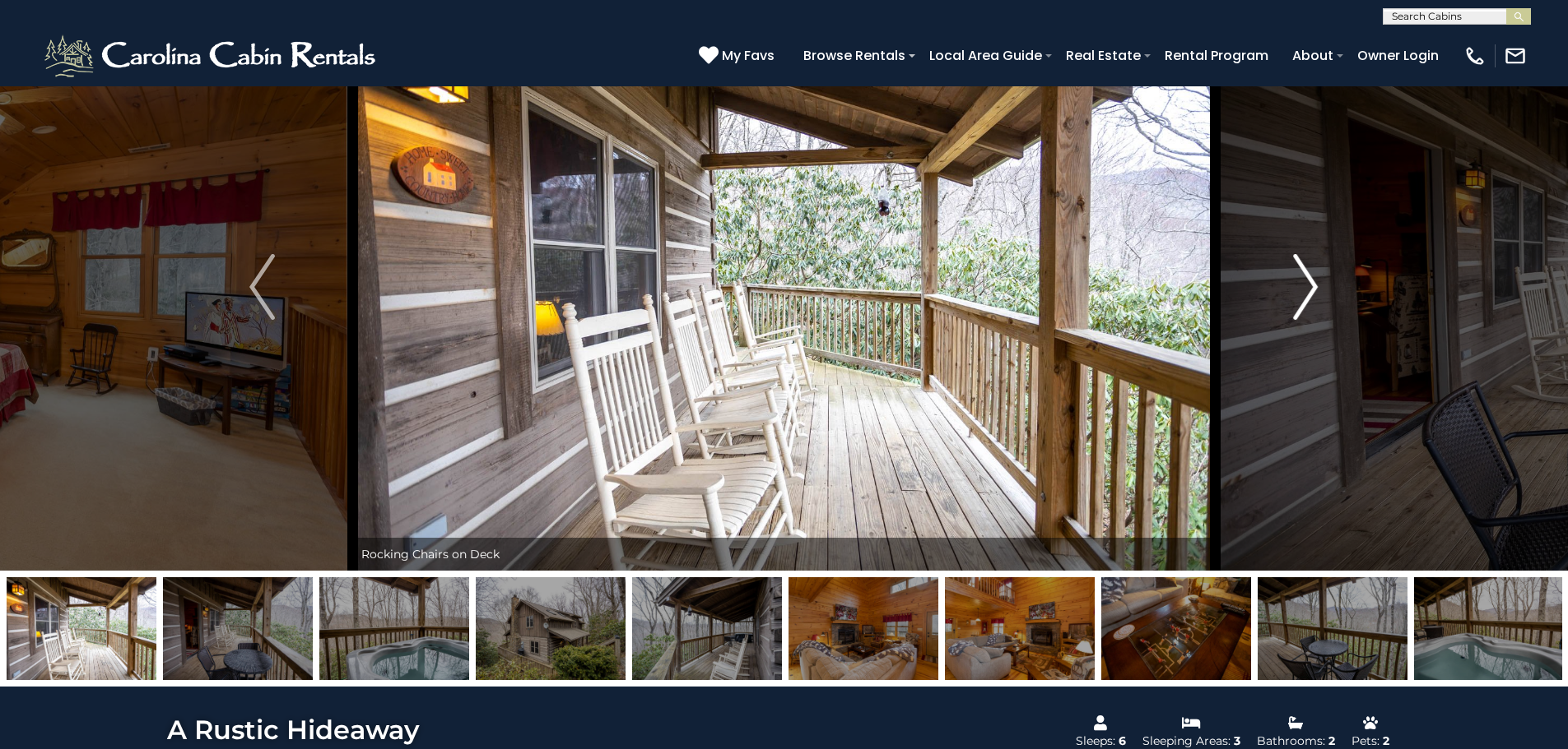
click at [1308, 296] on img "Next" at bounding box center [1305, 287] width 24 height 66
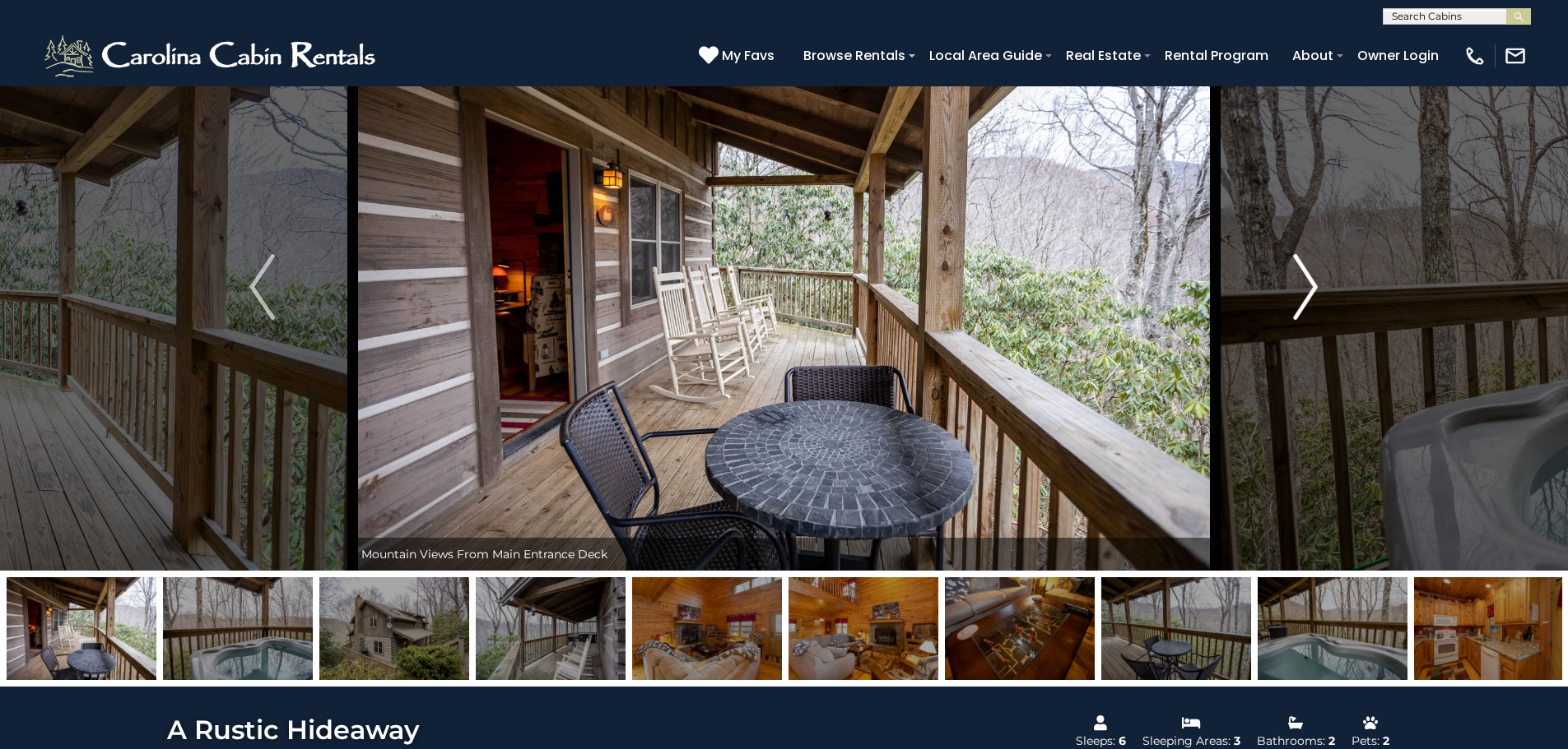
click at [1308, 296] on img "Next" at bounding box center [1305, 287] width 24 height 66
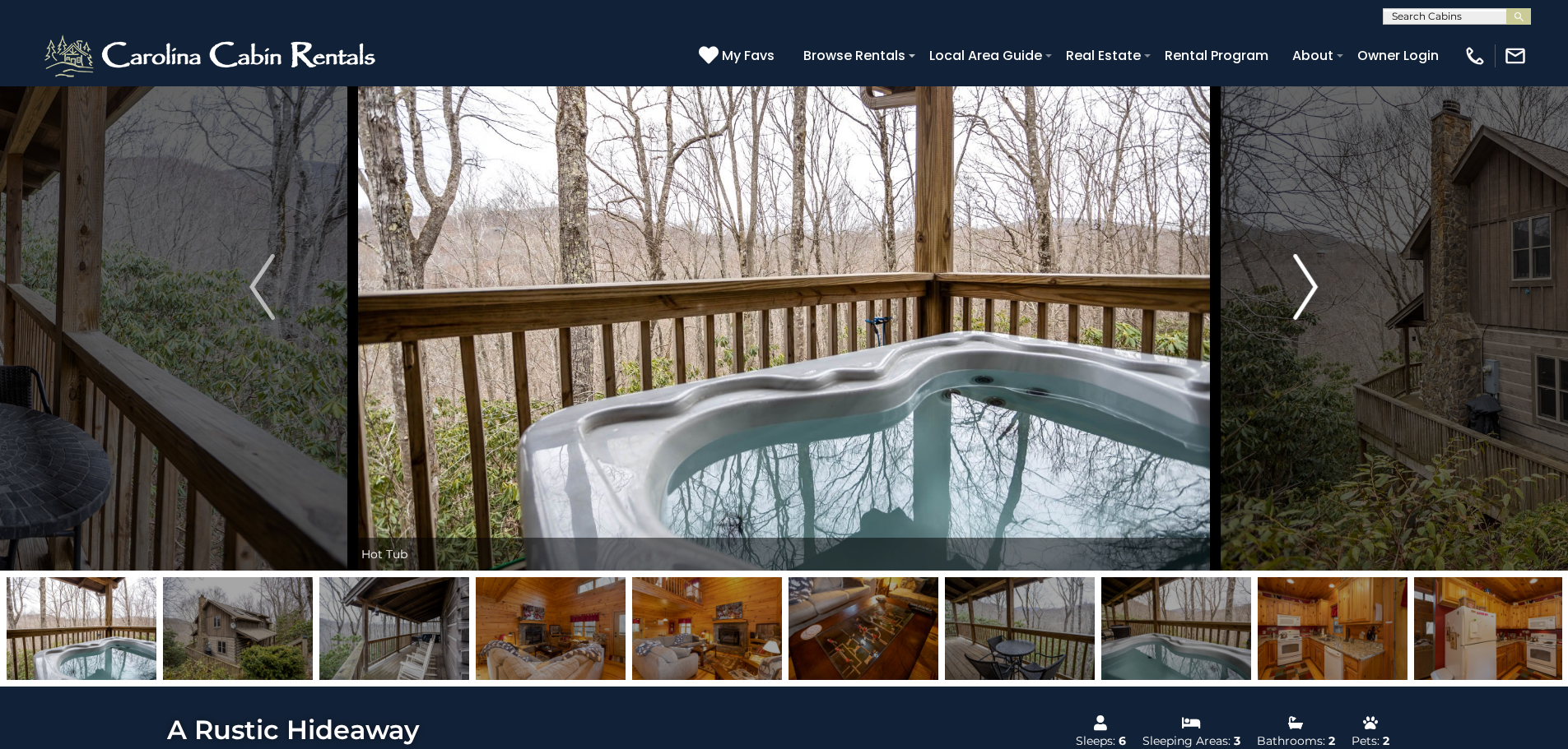
click at [1308, 296] on img "Next" at bounding box center [1305, 287] width 24 height 66
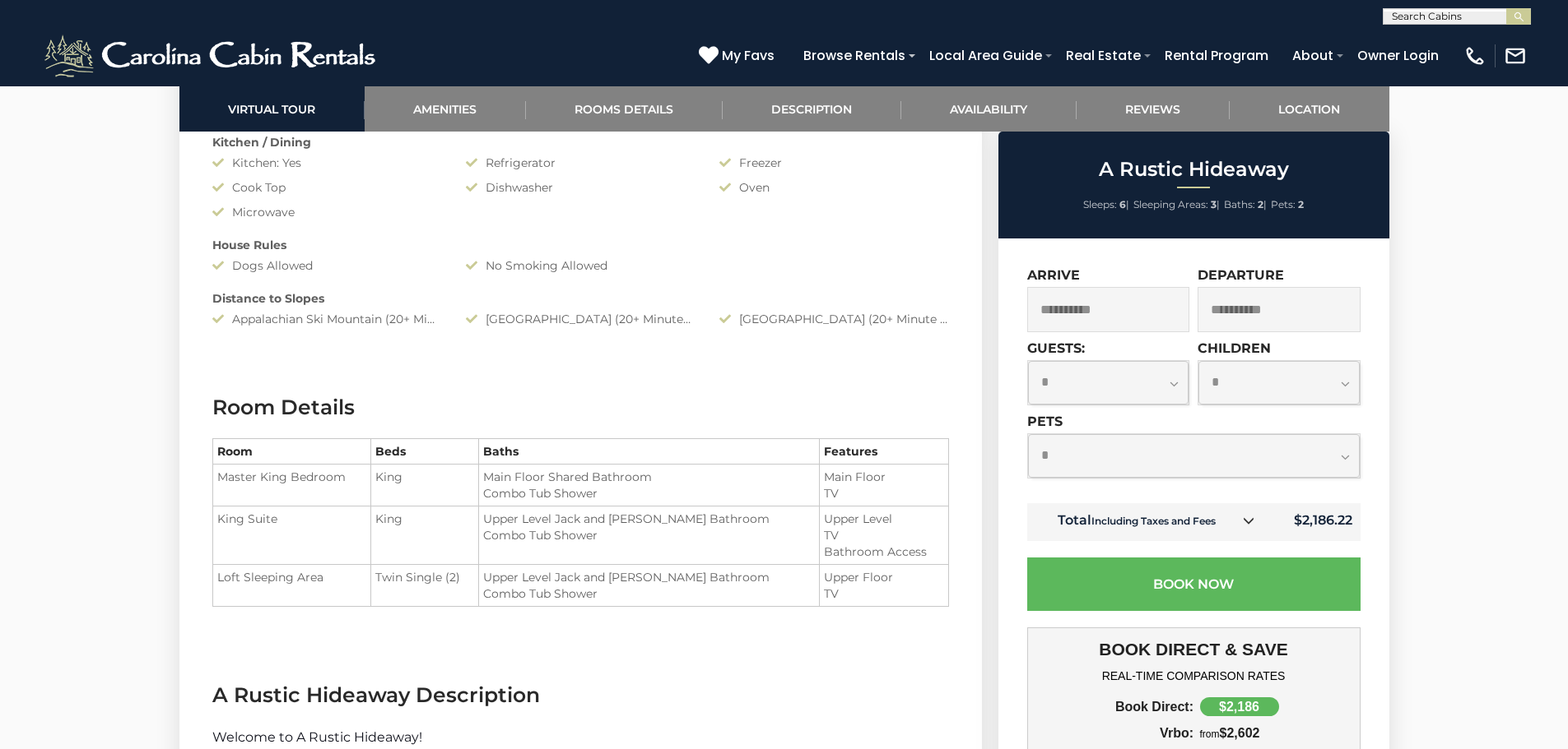
scroll to position [1645, 0]
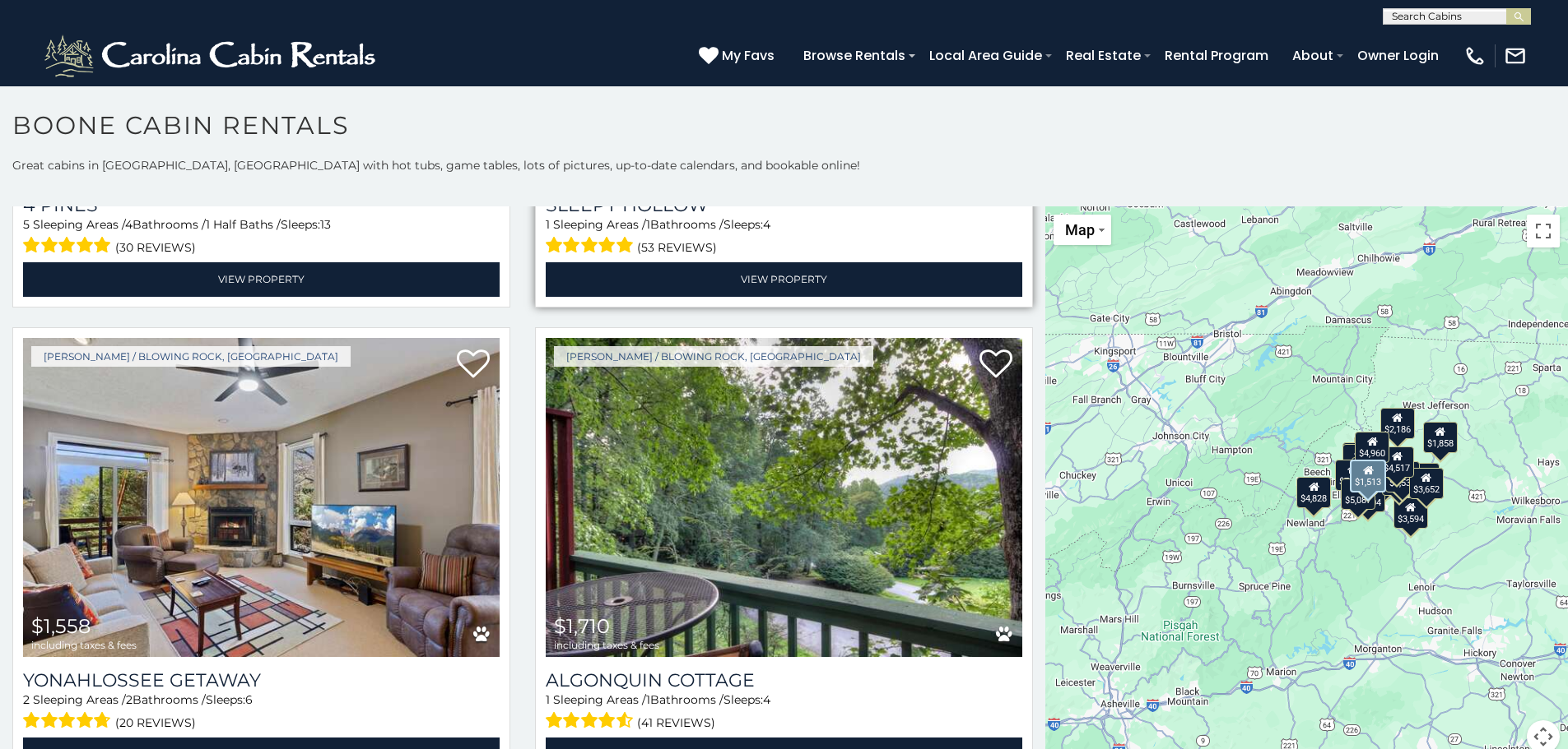
scroll to position [6169, 0]
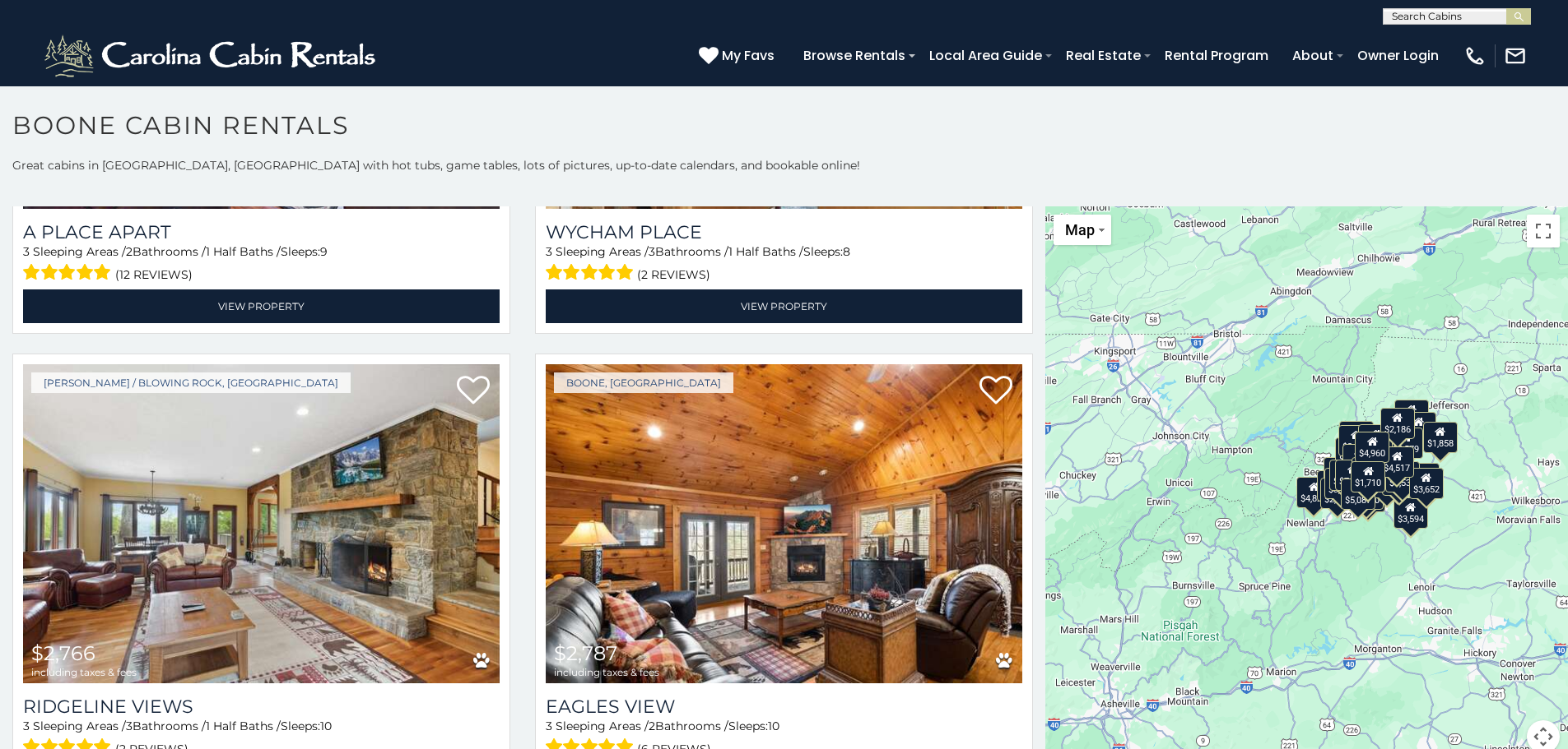
scroll to position [15, 0]
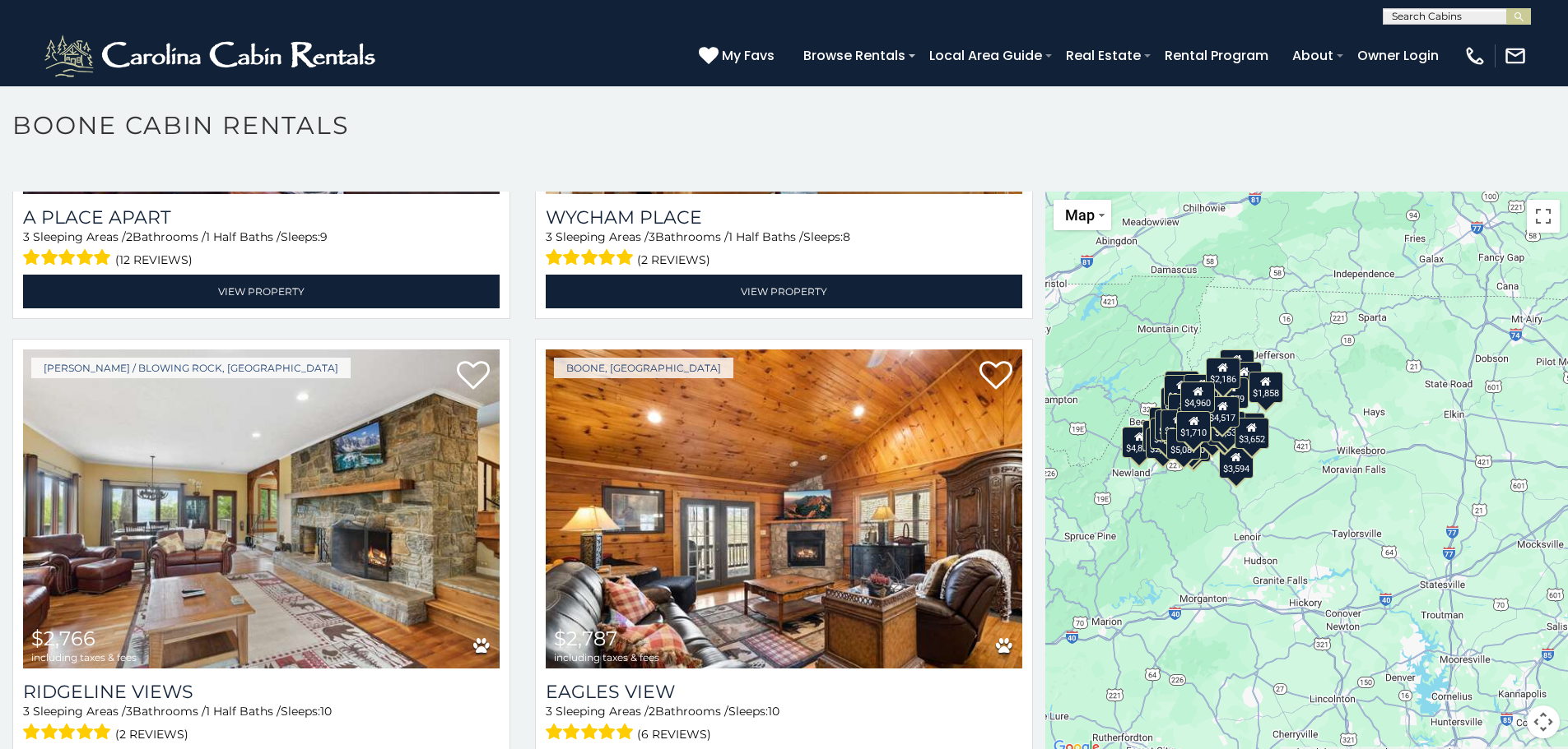
drag, startPoint x: 1236, startPoint y: 416, endPoint x: 1057, endPoint y: 380, distance: 182.6
click at [1057, 380] on div "$5,955 $8,663 $3,810 $4,531 $5,512 $5,796 $6,210 $7,508 $8,000 $2,186 $2,488 $2…" at bounding box center [1307, 474] width 523 height 567
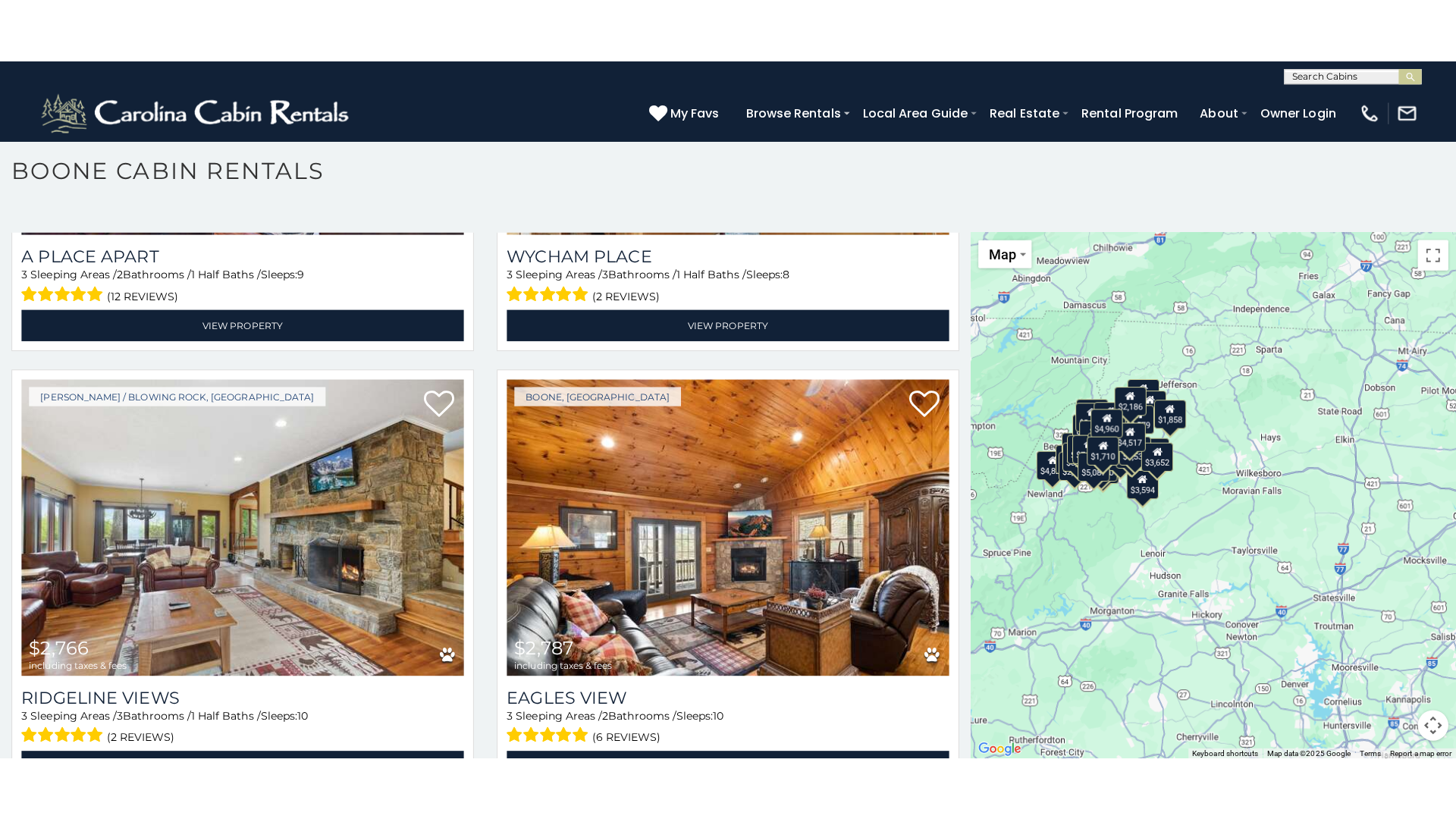
scroll to position [9, 0]
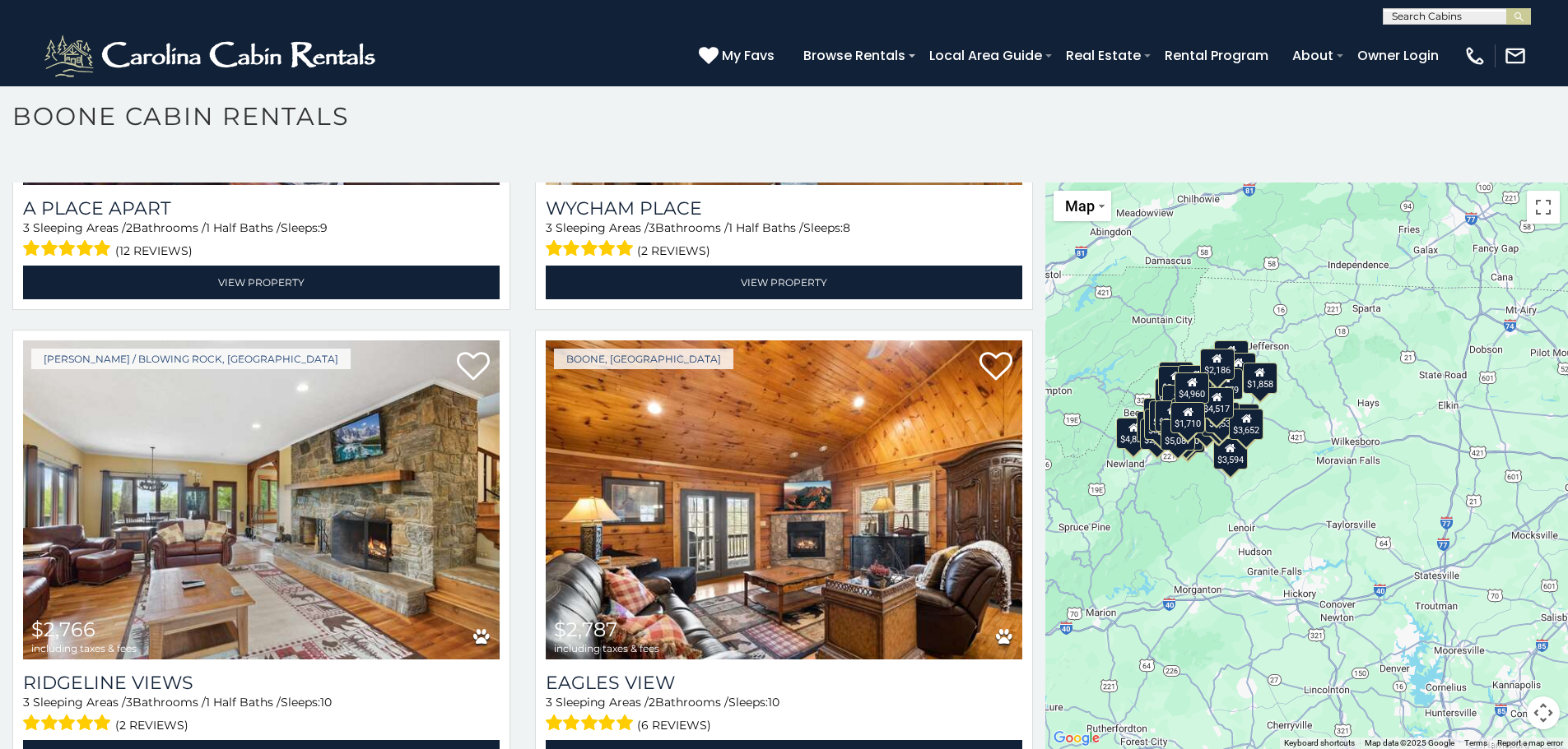
click at [1343, 381] on div "$5,955 $8,663 $3,810 $4,531 $5,512 $5,796 $6,210 $7,508 $8,000 $2,186 $2,488 $2…" at bounding box center [1307, 466] width 523 height 567
click at [1532, 209] on button "Toggle fullscreen view" at bounding box center [1543, 206] width 33 height 33
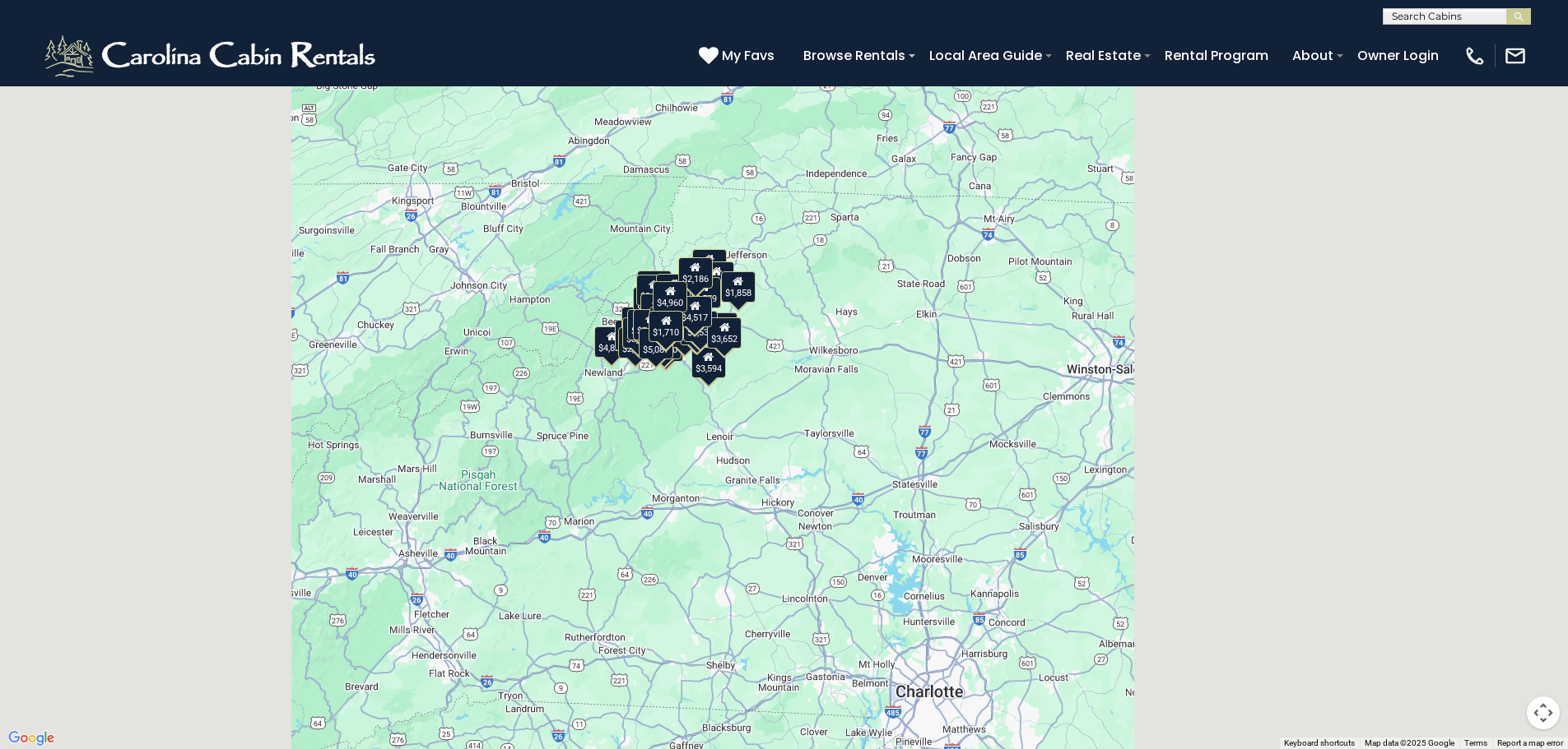
scroll to position [2764, 0]
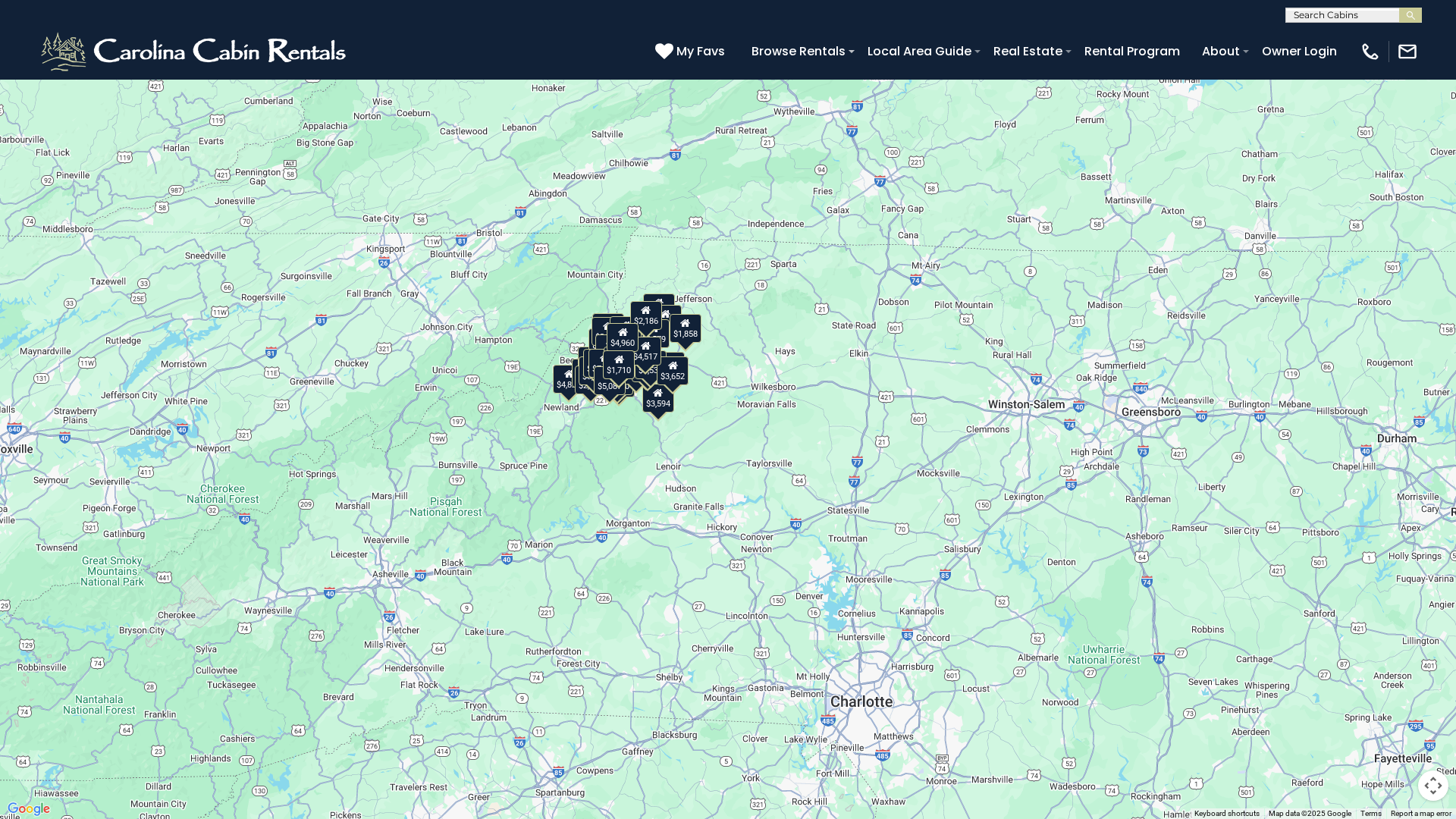
click at [688, 431] on div "$5,955 $8,663 $3,810 $4,531 $5,512 $5,796 $6,210 $7,508 $8,000 $2,186 $2,488 $2…" at bounding box center [728, 410] width 1456 height 819
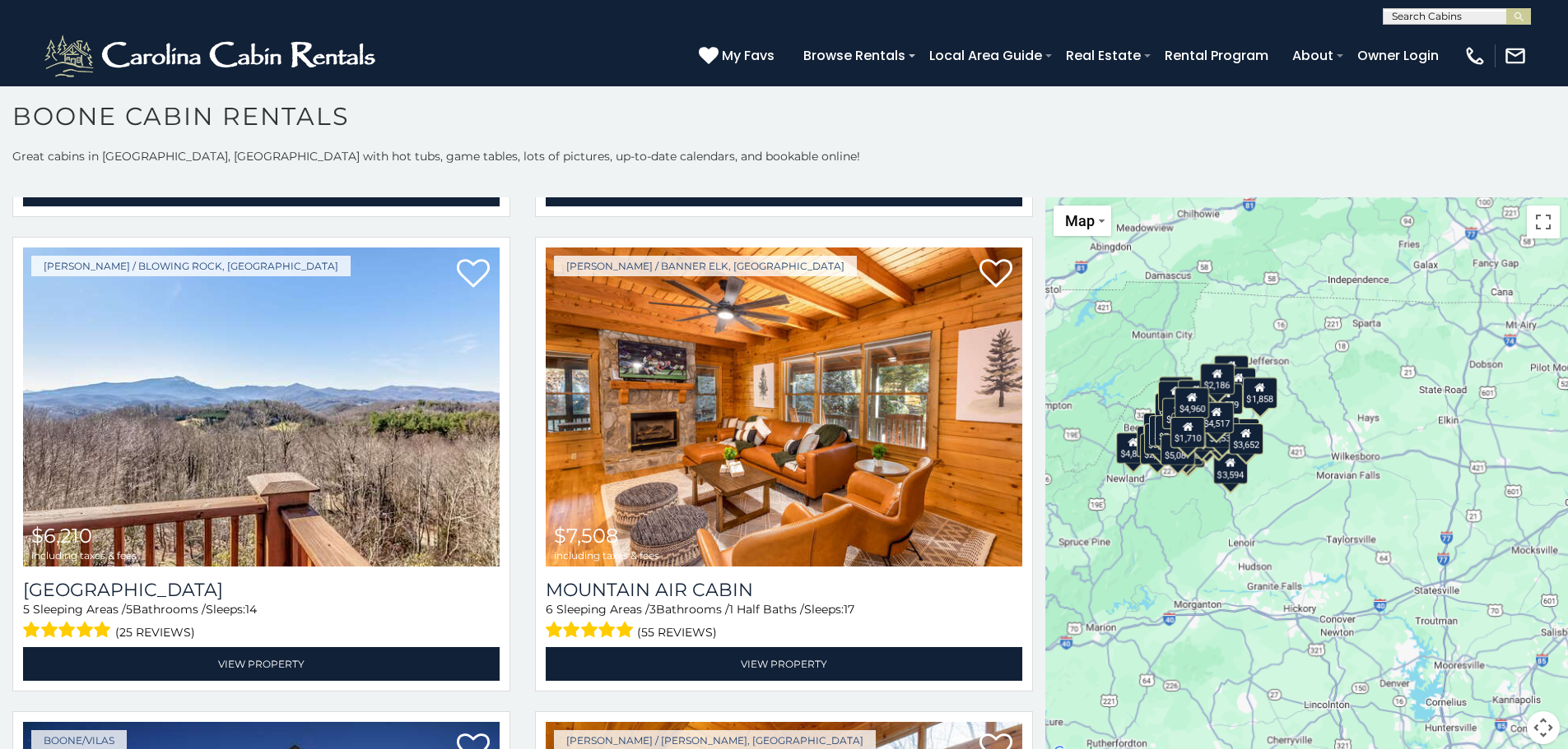
scroll to position [0, 0]
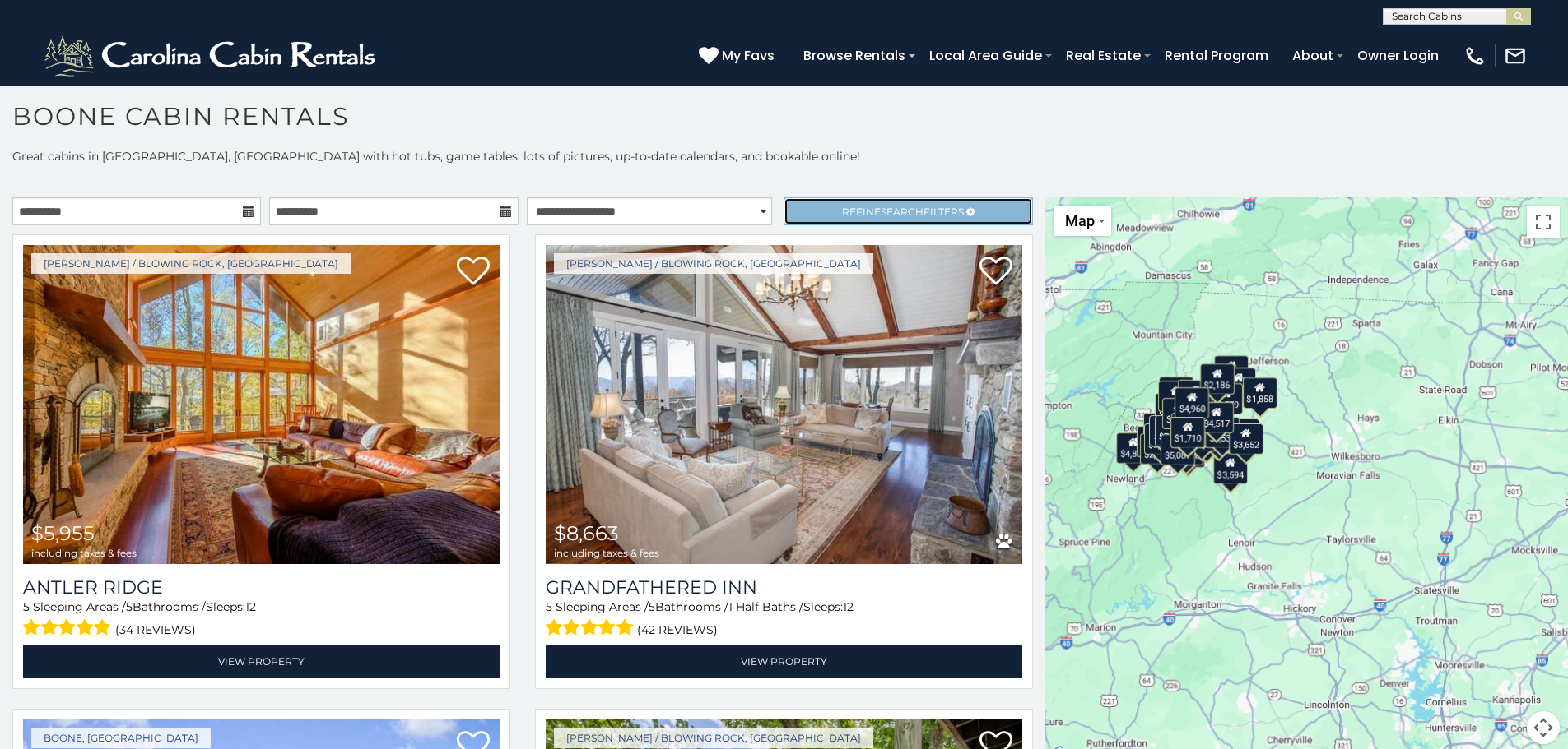
click at [938, 214] on span "Refine Search Filters" at bounding box center [903, 211] width 121 height 13
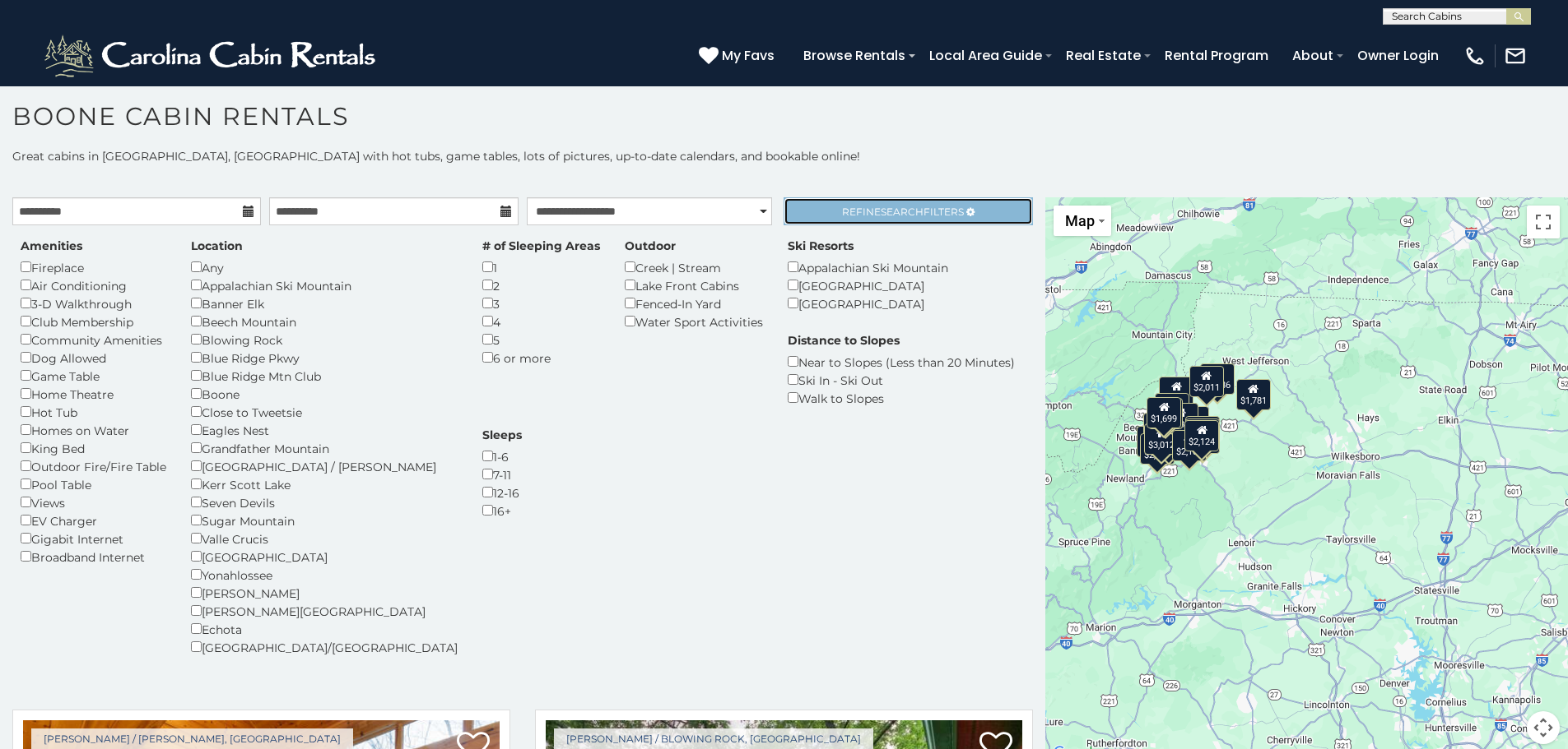
click at [837, 201] on link "Refine Search Filters" at bounding box center [907, 211] width 249 height 28
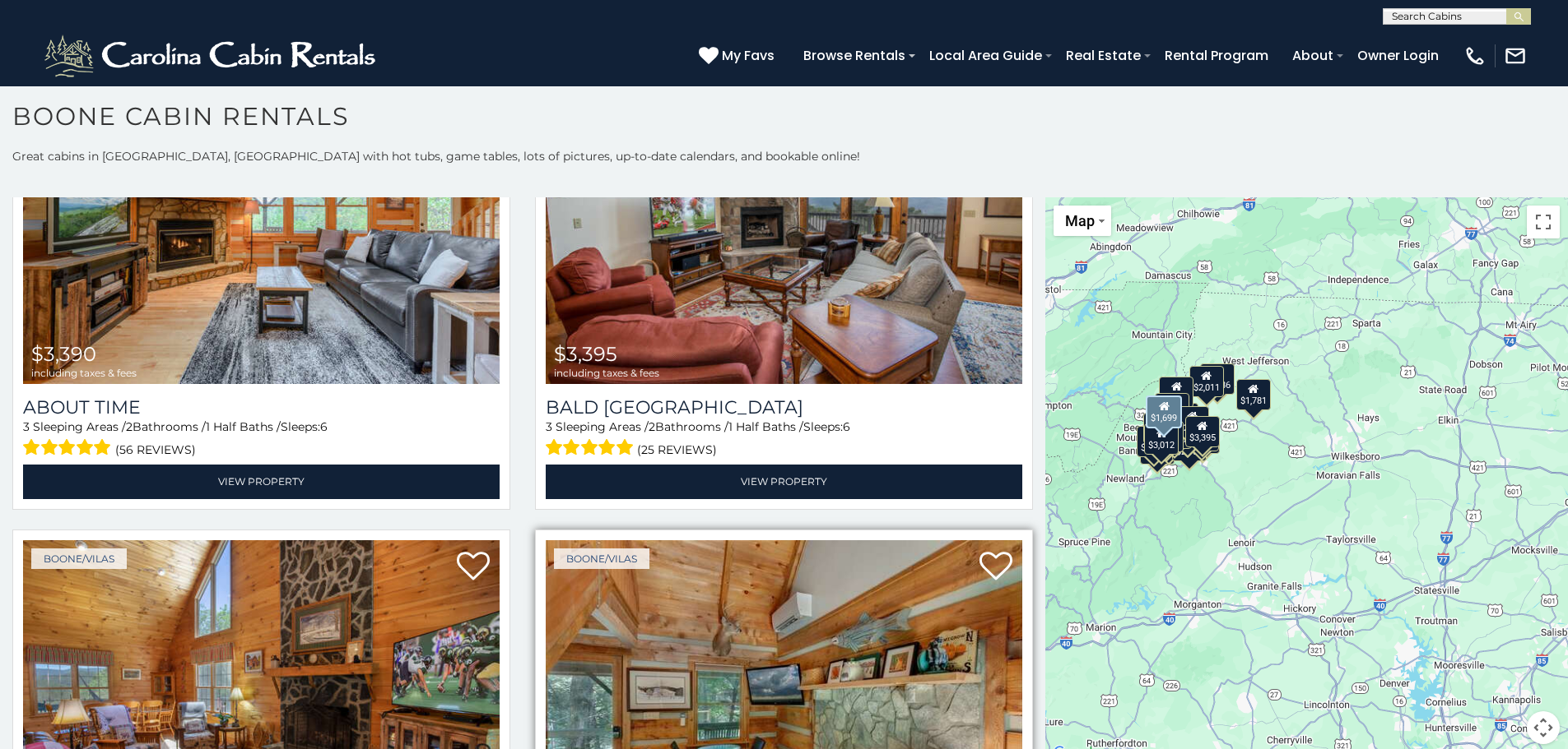
scroll to position [5264, 0]
